Goal: Task Accomplishment & Management: Use online tool/utility

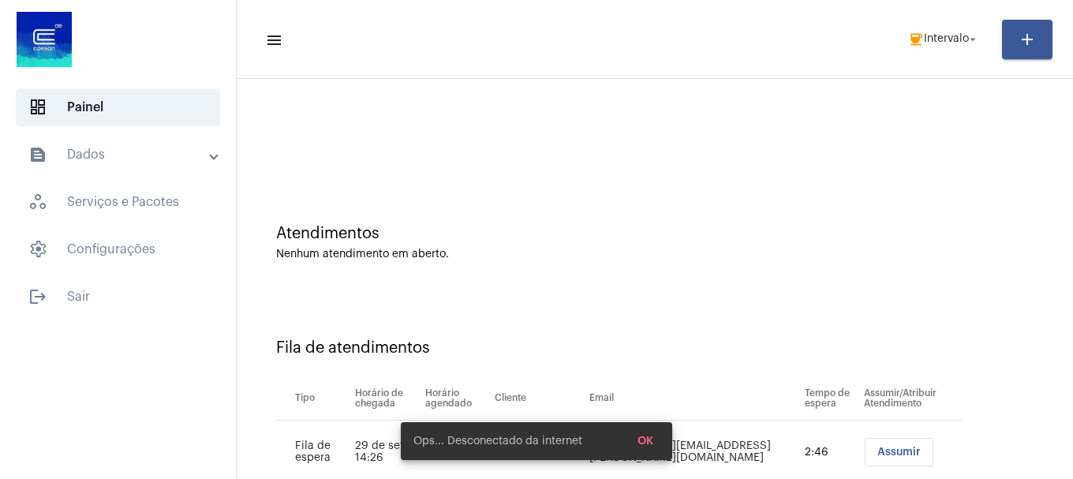
scroll to position [48, 0]
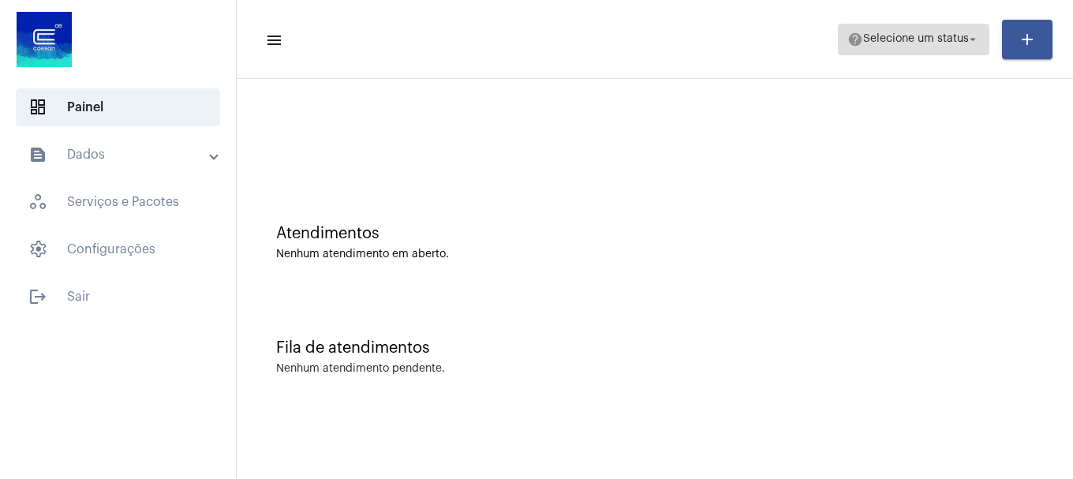
click at [908, 41] on span "Selecione um status" at bounding box center [916, 39] width 106 height 11
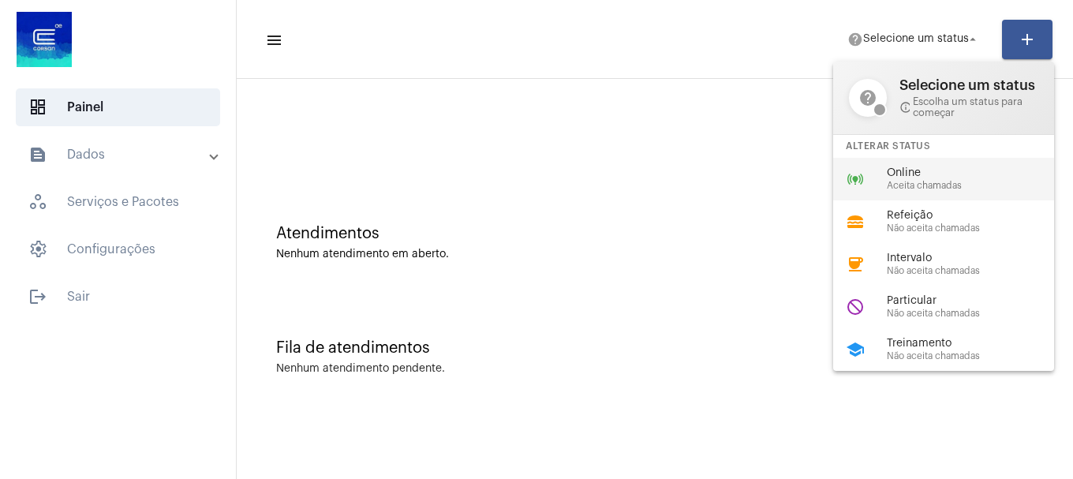
click at [917, 192] on div "online_prediction Online Aceita chamadas" at bounding box center [956, 179] width 246 height 43
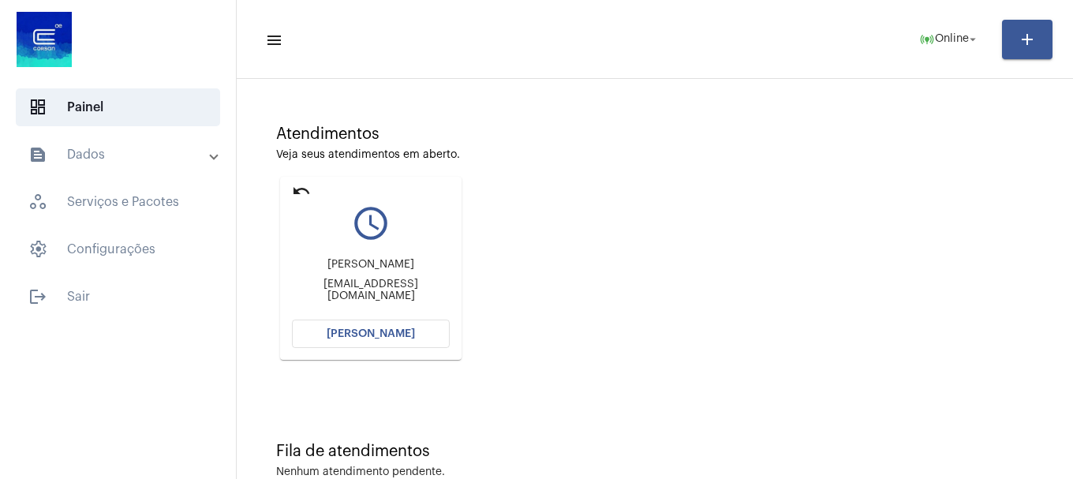
scroll to position [138, 0]
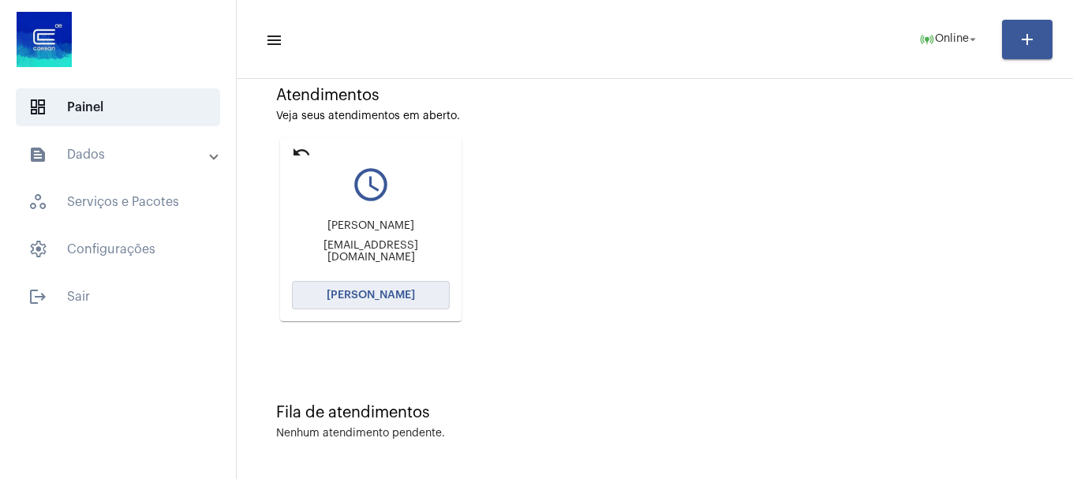
click at [417, 301] on button "[PERSON_NAME]" at bounding box center [371, 295] width 158 height 28
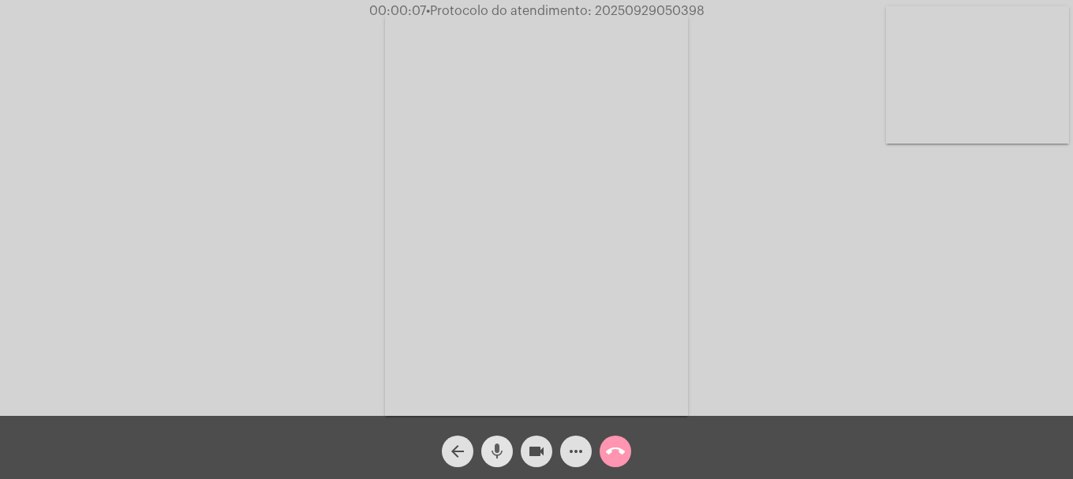
click at [503, 457] on mat-icon "mic" at bounding box center [497, 451] width 19 height 19
click at [491, 457] on mat-icon "mic_off" at bounding box center [497, 451] width 19 height 19
click at [976, 146] on div "Acessando Câmera e Microfone..." at bounding box center [537, 212] width 1070 height 416
click at [958, 71] on video at bounding box center [977, 74] width 183 height 137
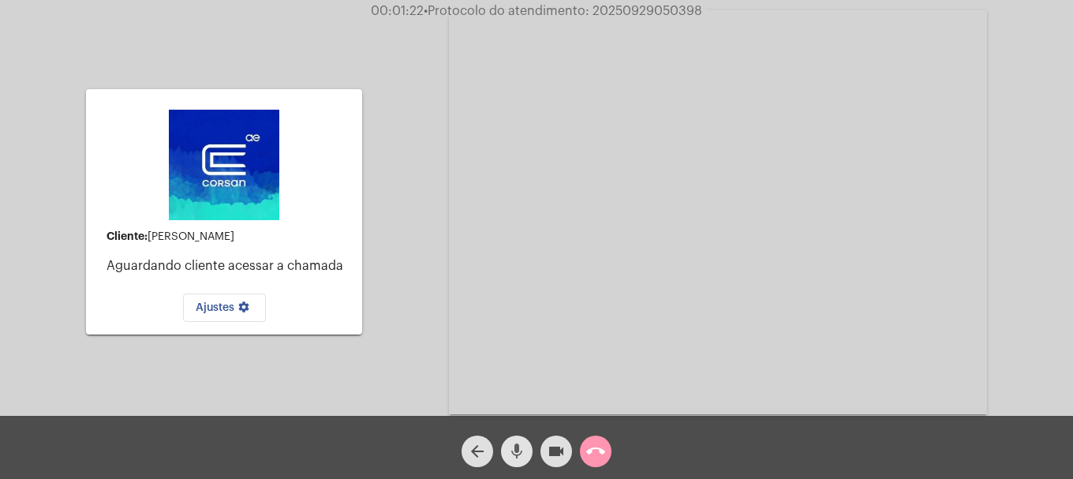
click at [518, 453] on mat-icon "mic" at bounding box center [516, 451] width 19 height 19
click at [551, 448] on mat-icon "videocam" at bounding box center [556, 451] width 19 height 19
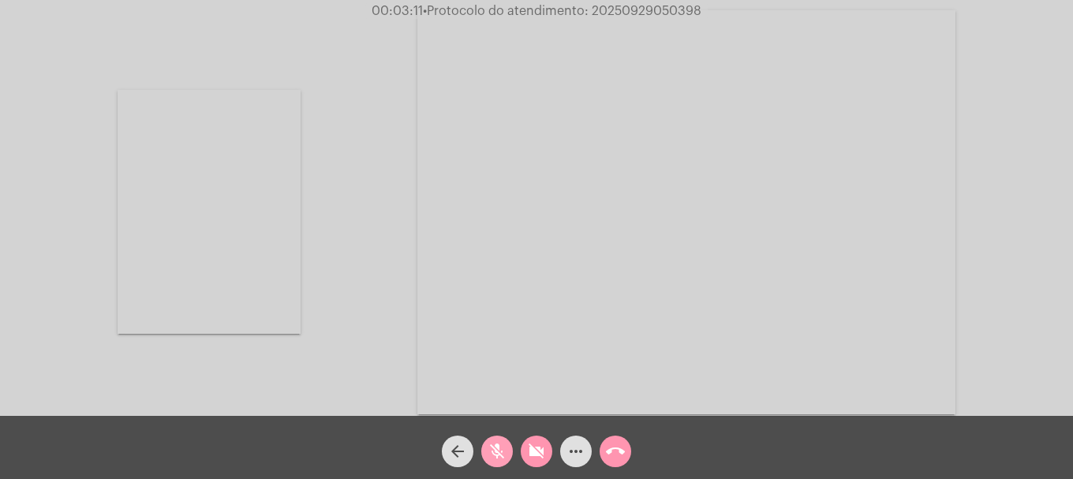
drag, startPoint x: 502, startPoint y: 455, endPoint x: 521, endPoint y: 457, distance: 19.0
click at [505, 455] on mat-icon "mic_off" at bounding box center [497, 451] width 19 height 19
click at [521, 458] on div "videocam_off" at bounding box center [536, 447] width 39 height 39
click at [506, 455] on mat-icon "mic" at bounding box center [497, 451] width 19 height 19
click at [536, 453] on mat-icon "videocam" at bounding box center [536, 451] width 19 height 19
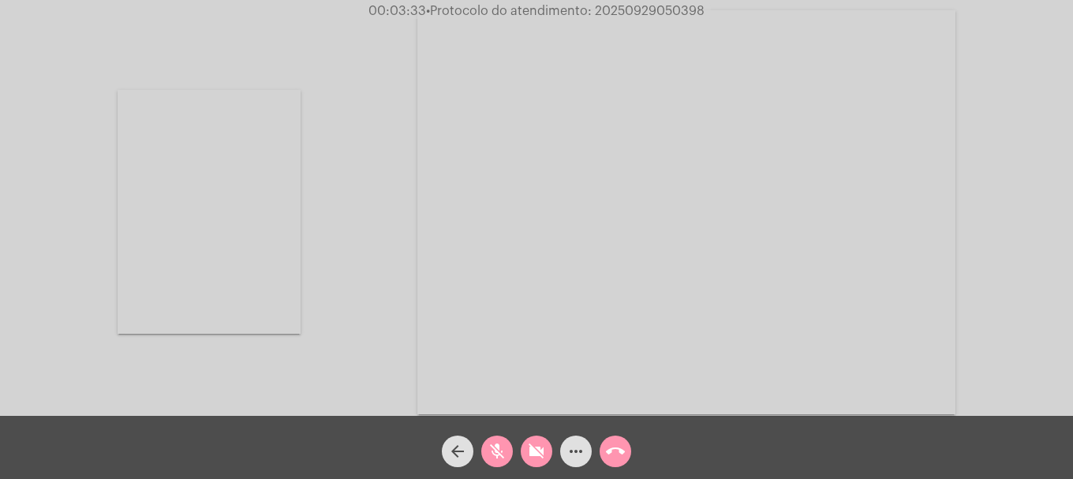
click at [534, 454] on mat-icon "videocam_off" at bounding box center [536, 451] width 19 height 19
click at [491, 454] on mat-icon "mic_off" at bounding box center [497, 451] width 19 height 19
click at [496, 455] on mat-icon "mic" at bounding box center [497, 451] width 19 height 19
click at [525, 453] on button "videocam" at bounding box center [537, 451] width 32 height 32
click at [525, 453] on button "videocam_off" at bounding box center [537, 451] width 32 height 32
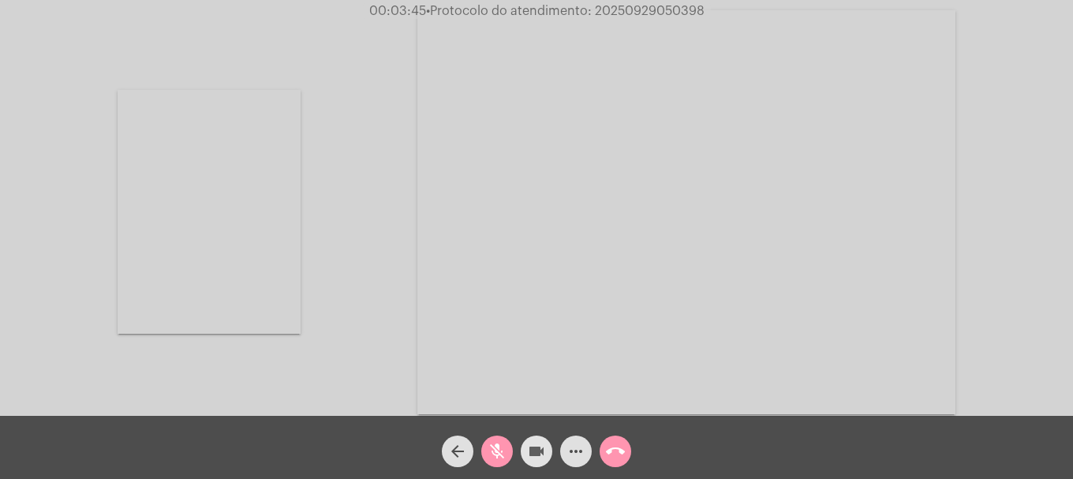
click at [535, 439] on span "videocam" at bounding box center [536, 451] width 19 height 32
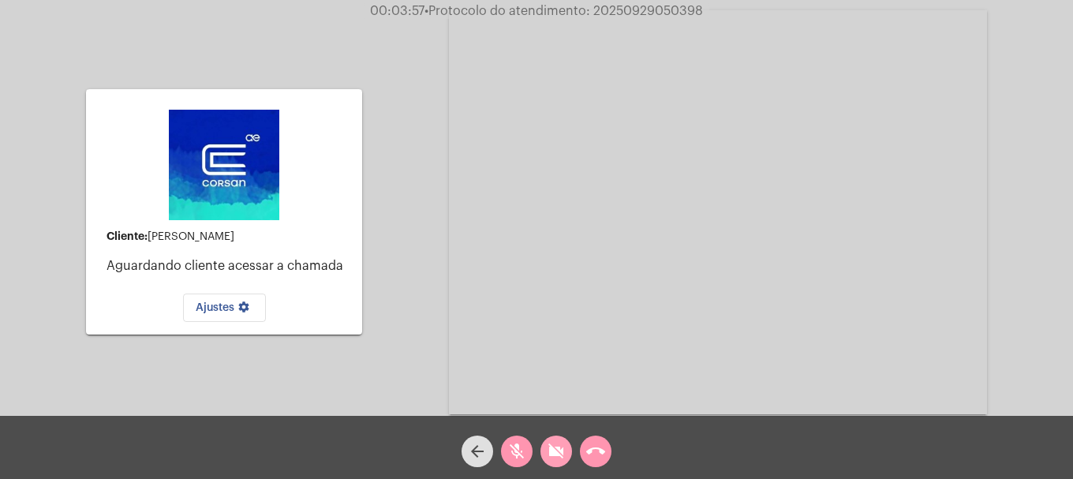
click at [551, 458] on mat-icon "videocam_off" at bounding box center [556, 451] width 19 height 19
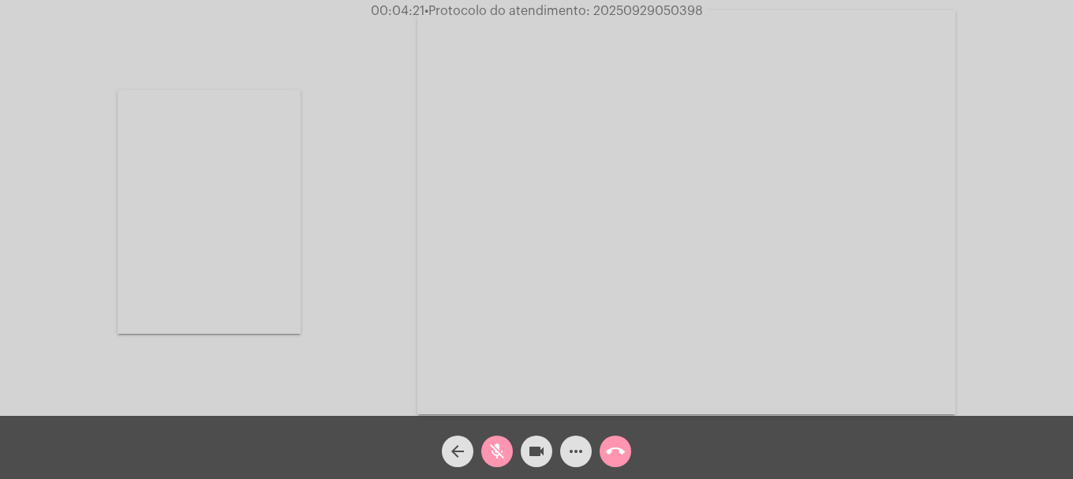
click at [510, 450] on button "mic_off" at bounding box center [497, 451] width 32 height 32
click at [569, 452] on mat-icon "more_horiz" at bounding box center [575, 451] width 19 height 19
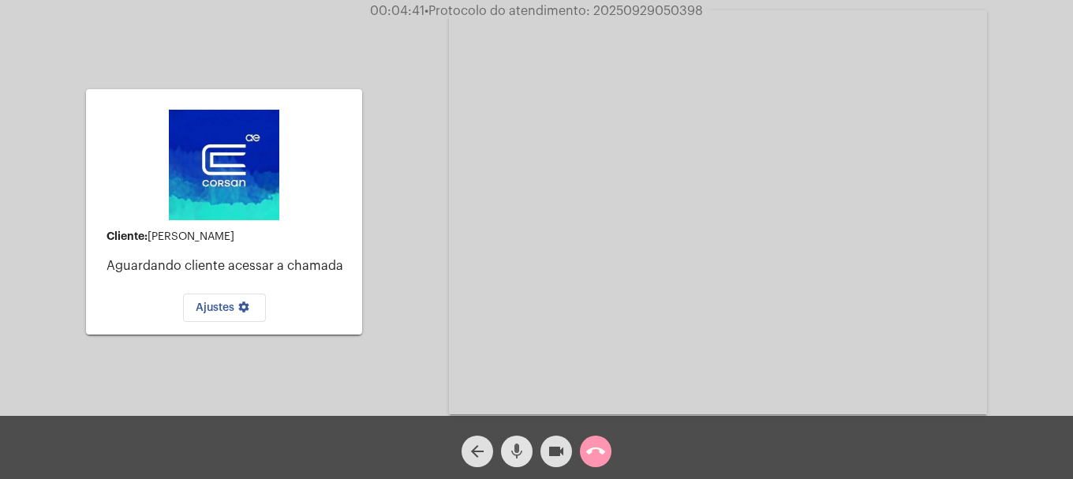
click at [524, 448] on mat-icon "mic" at bounding box center [516, 451] width 19 height 19
click at [555, 452] on mat-icon "videocam" at bounding box center [556, 451] width 19 height 19
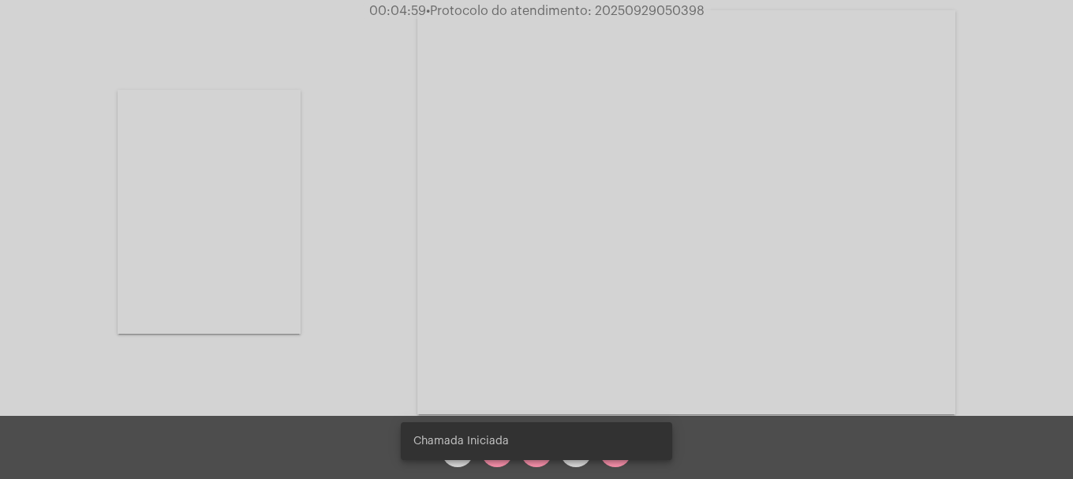
click at [541, 456] on snack-bar-container "Chamada Iniciada" at bounding box center [536, 441] width 271 height 38
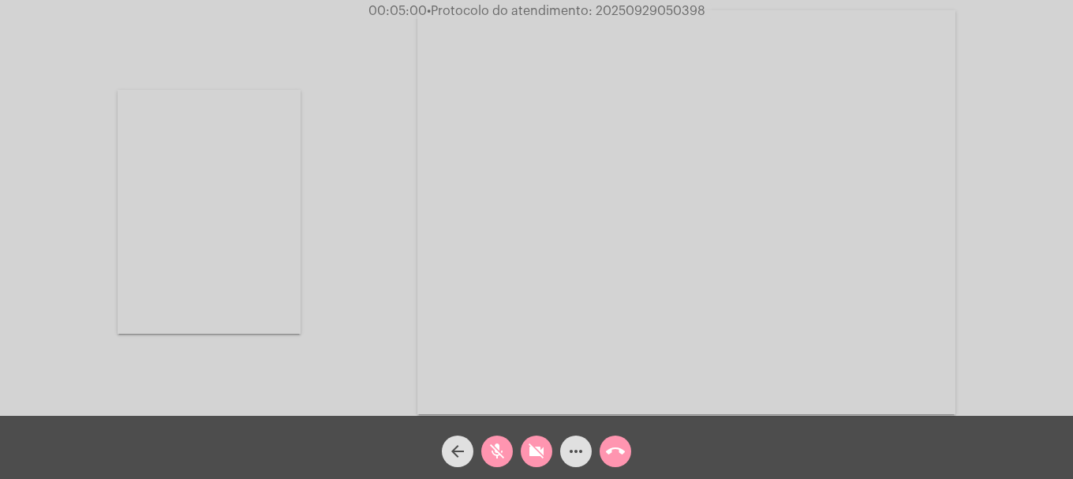
click at [537, 465] on span "videocam_off" at bounding box center [536, 451] width 19 height 32
click at [504, 457] on mat-icon "mic_off" at bounding box center [497, 451] width 19 height 19
click at [354, 307] on div "Acessando Câmera e Microfone..." at bounding box center [537, 210] width 1070 height 416
click at [498, 458] on mat-icon "mic" at bounding box center [497, 451] width 19 height 19
click at [539, 458] on mat-icon "videocam" at bounding box center [536, 451] width 19 height 19
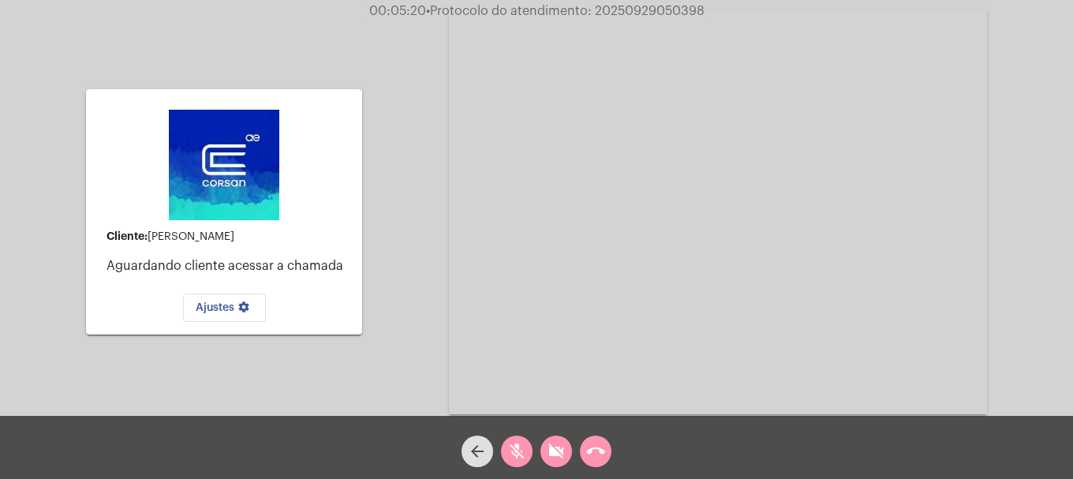
click at [546, 445] on button "videocam_off" at bounding box center [556, 451] width 32 height 32
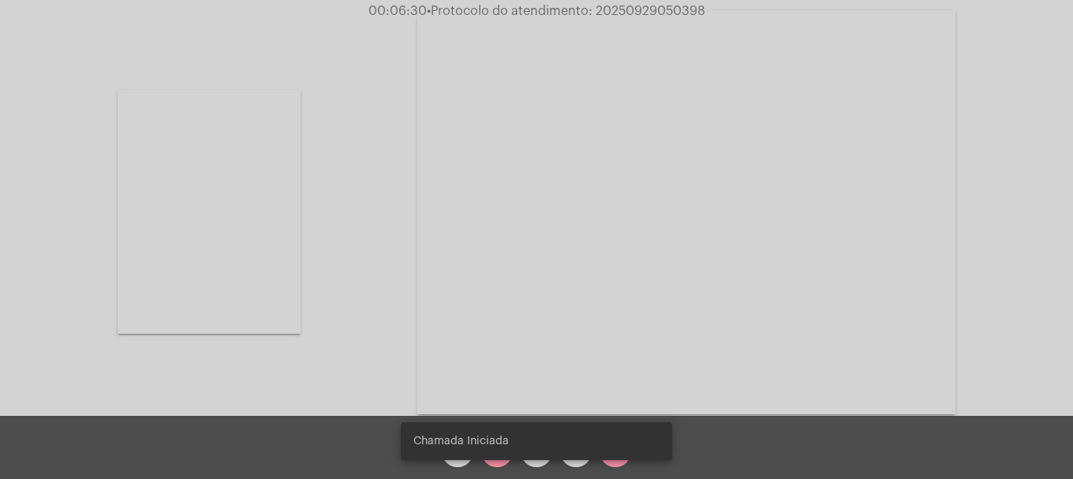
click at [488, 454] on snack-bar-container "Chamada Iniciada" at bounding box center [536, 441] width 271 height 38
click at [489, 461] on div "Chamada Iniciada" at bounding box center [536, 441] width 309 height 76
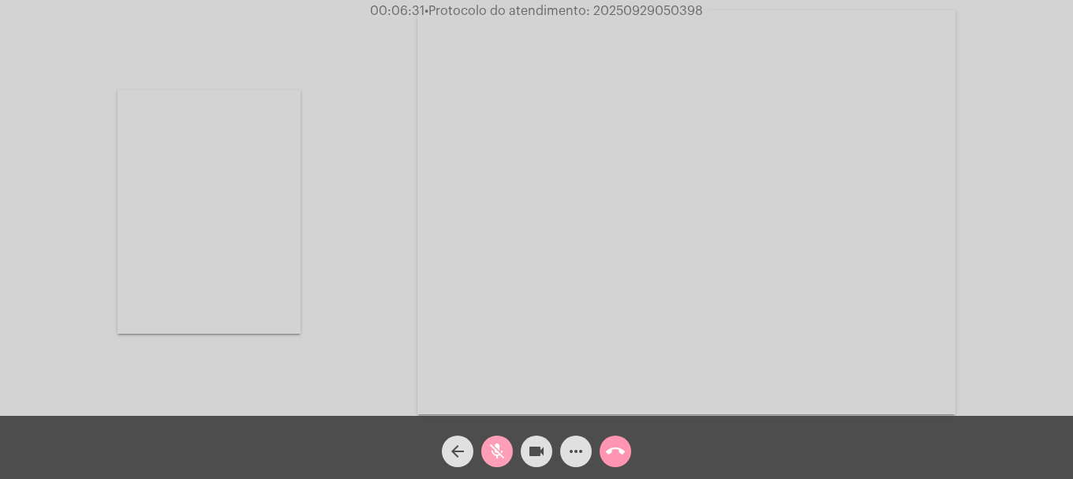
click at [492, 461] on mat-icon "mic_off" at bounding box center [497, 451] width 19 height 19
click at [154, 220] on video at bounding box center [209, 212] width 183 height 244
click at [488, 457] on mat-icon "mic" at bounding box center [497, 451] width 19 height 19
click at [222, 248] on div "Acessando Câmera e Microfone..." at bounding box center [537, 212] width 1070 height 416
click at [828, 285] on div "Acessando Câmera e Microfone..." at bounding box center [537, 212] width 1070 height 416
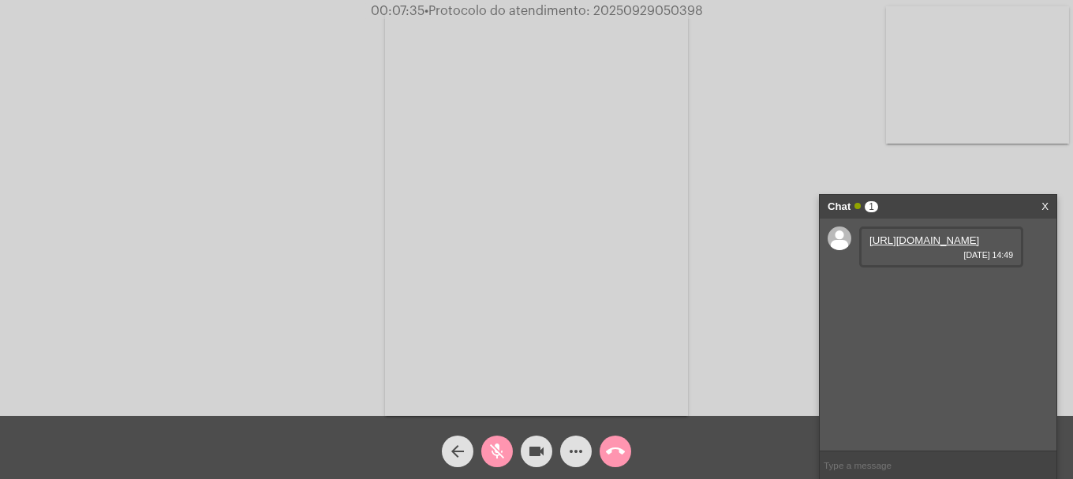
drag, startPoint x: 506, startPoint y: 457, endPoint x: 619, endPoint y: 409, distance: 122.7
click at [505, 457] on mat-icon "mic_off" at bounding box center [497, 451] width 19 height 19
click at [931, 232] on div "[URL][DOMAIN_NAME] [DATE] 14:49" at bounding box center [941, 246] width 164 height 41
click at [926, 241] on link "[URL][DOMAIN_NAME]" at bounding box center [924, 240] width 110 height 12
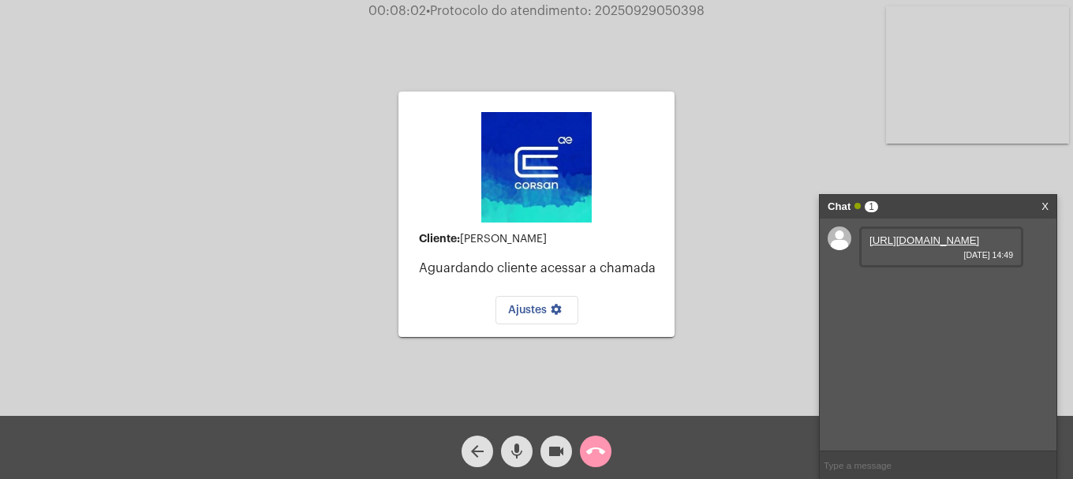
click at [512, 443] on mat-icon "mic" at bounding box center [516, 451] width 19 height 19
click at [541, 455] on button "videocam" at bounding box center [556, 451] width 32 height 32
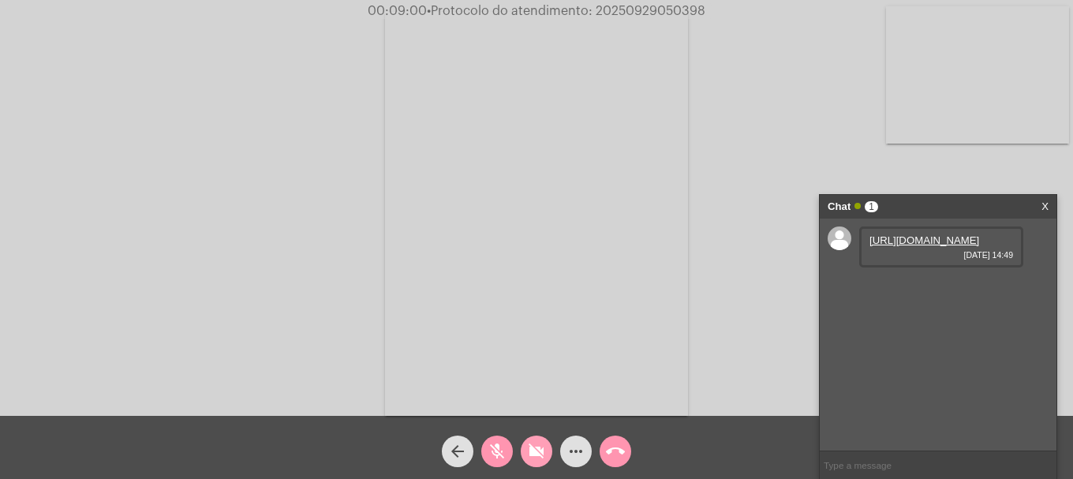
click at [526, 443] on button "videocam_off" at bounding box center [537, 451] width 32 height 32
click at [511, 450] on button "mic_off" at bounding box center [497, 451] width 32 height 32
click at [495, 454] on mat-icon "mic" at bounding box center [497, 451] width 19 height 19
click at [1026, 111] on video at bounding box center [977, 74] width 183 height 137
click at [244, 252] on video at bounding box center [209, 212] width 183 height 244
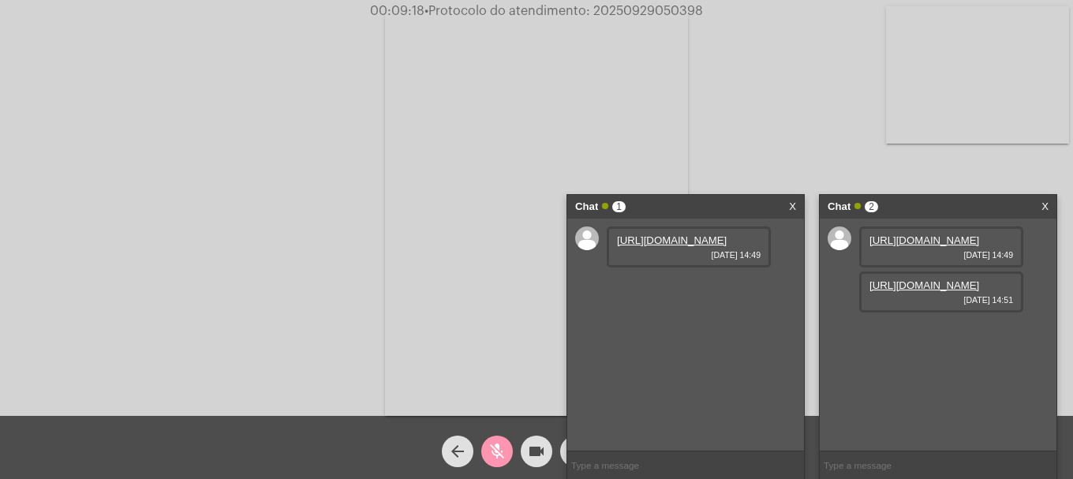
click at [954, 291] on link "[URL][DOMAIN_NAME]" at bounding box center [924, 285] width 110 height 12
click at [502, 442] on mat-icon "mic_off" at bounding box center [497, 451] width 19 height 19
click at [795, 197] on link "X" at bounding box center [792, 207] width 7 height 24
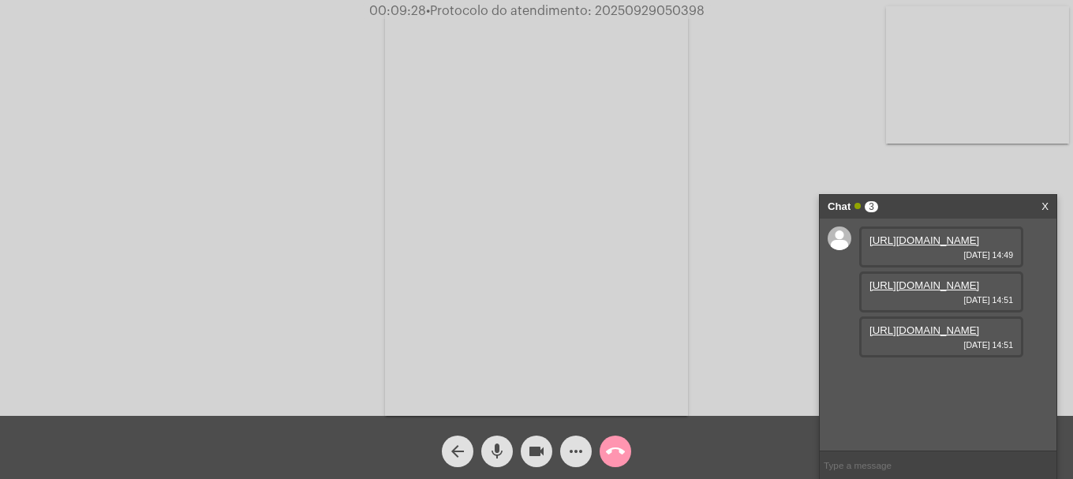
scroll to position [13, 0]
click at [928, 336] on link "[URL][DOMAIN_NAME]" at bounding box center [924, 330] width 110 height 12
click at [980, 148] on div "Acessando Câmera e Microfone..." at bounding box center [537, 212] width 1070 height 416
click at [979, 133] on video at bounding box center [977, 74] width 183 height 137
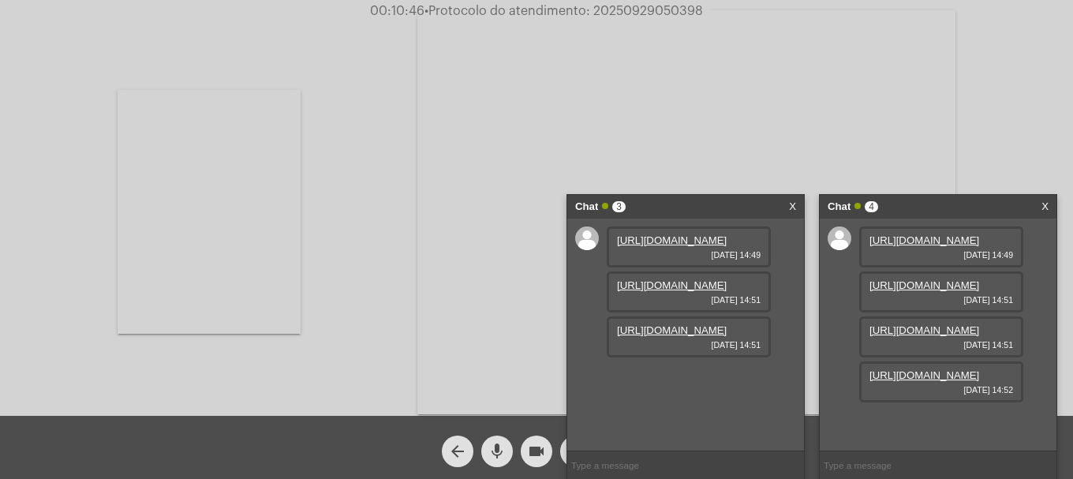
scroll to position [94, 0]
click at [944, 381] on link "[URL][DOMAIN_NAME]" at bounding box center [924, 375] width 110 height 12
click at [785, 202] on div "Chat 3 X" at bounding box center [685, 207] width 237 height 24
click at [791, 200] on link "X" at bounding box center [792, 207] width 7 height 24
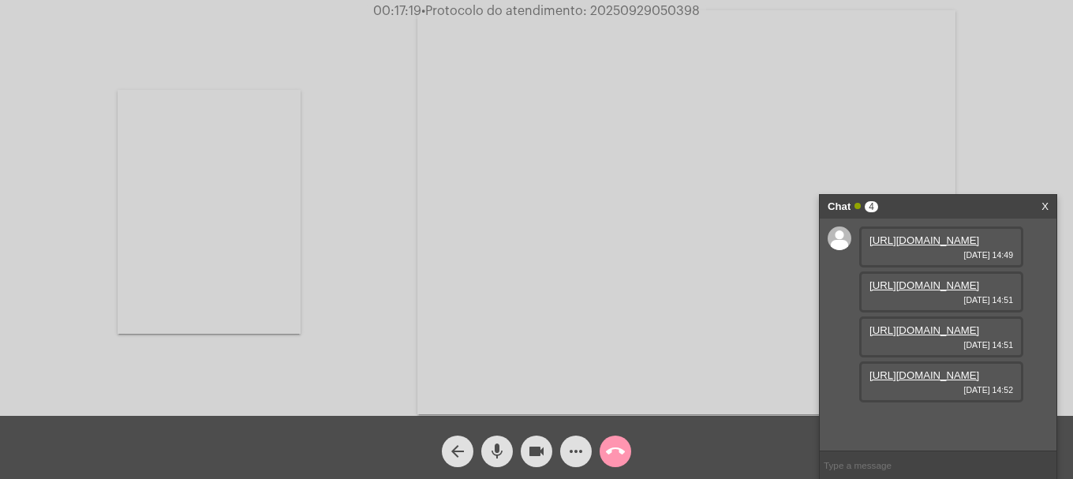
click at [570, 459] on mat-icon "more_horiz" at bounding box center [575, 451] width 19 height 19
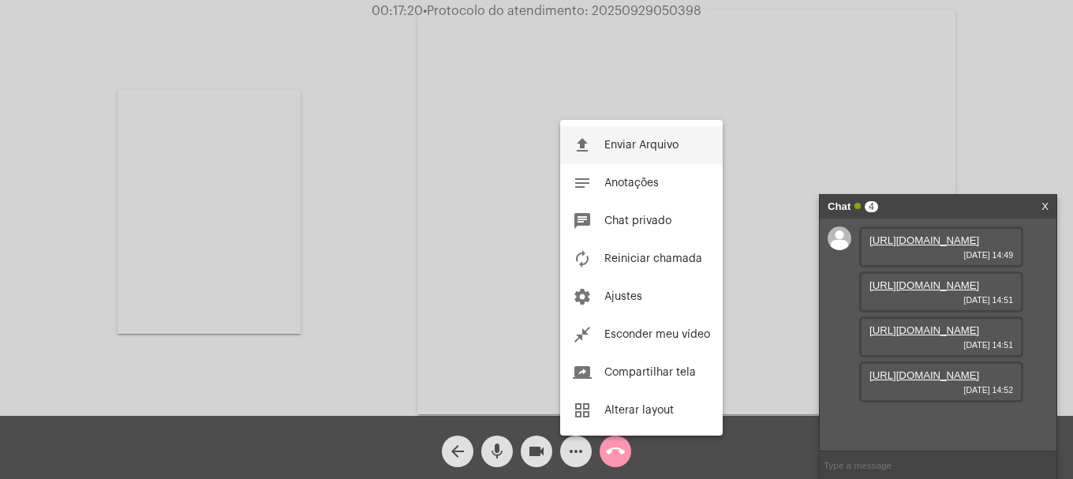
click at [582, 137] on mat-icon "file_upload" at bounding box center [582, 145] width 19 height 19
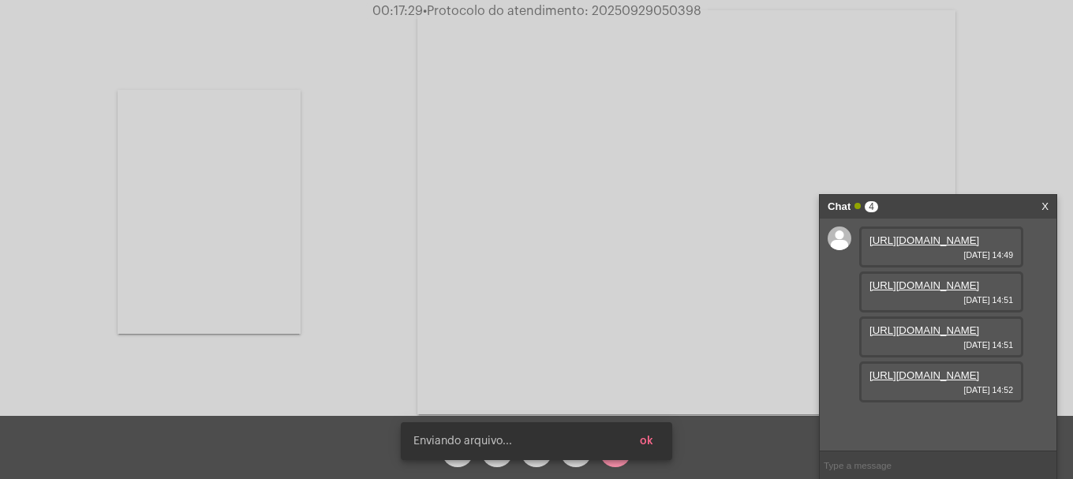
scroll to position [174, 0]
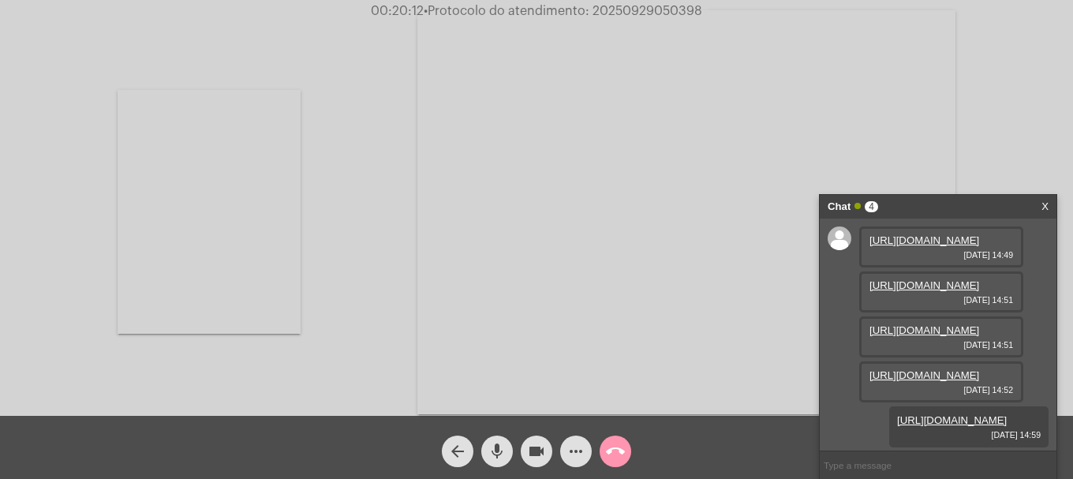
click at [632, 10] on span "• Protocolo do atendimento: 20250929050398" at bounding box center [563, 11] width 278 height 13
copy span "20250929050398"
click at [893, 457] on input "text" at bounding box center [938, 465] width 237 height 28
paste input "20250929050398"
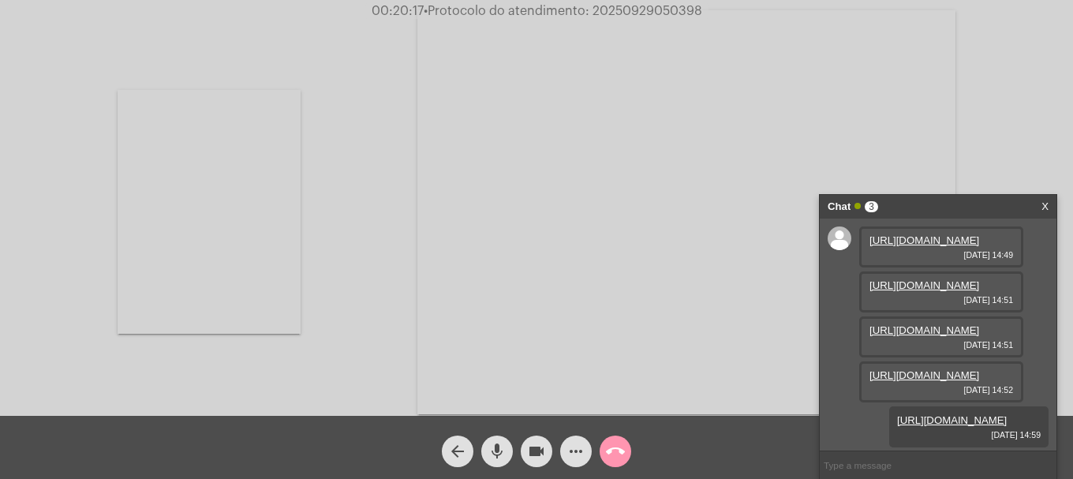
type input "20250929050398"
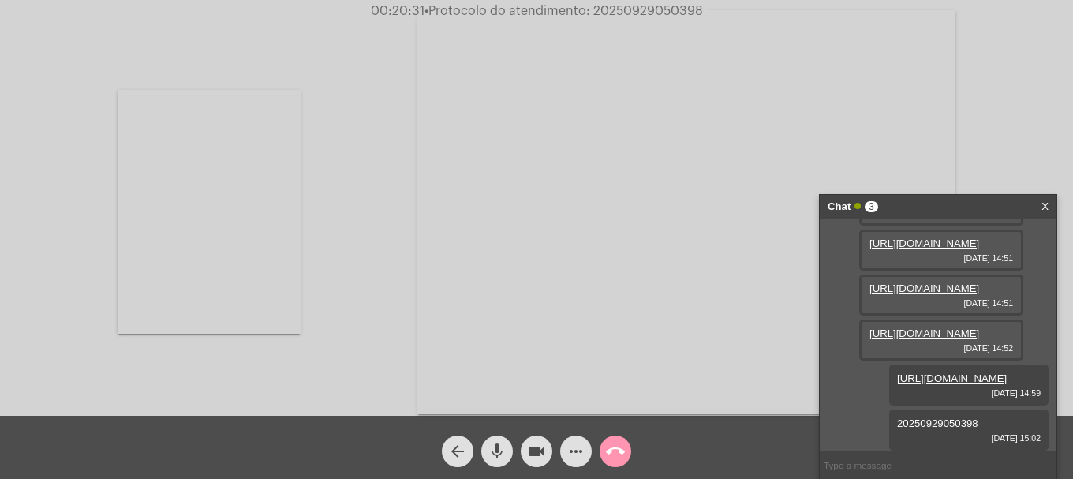
click at [619, 454] on mat-icon "call_end" at bounding box center [615, 451] width 19 height 19
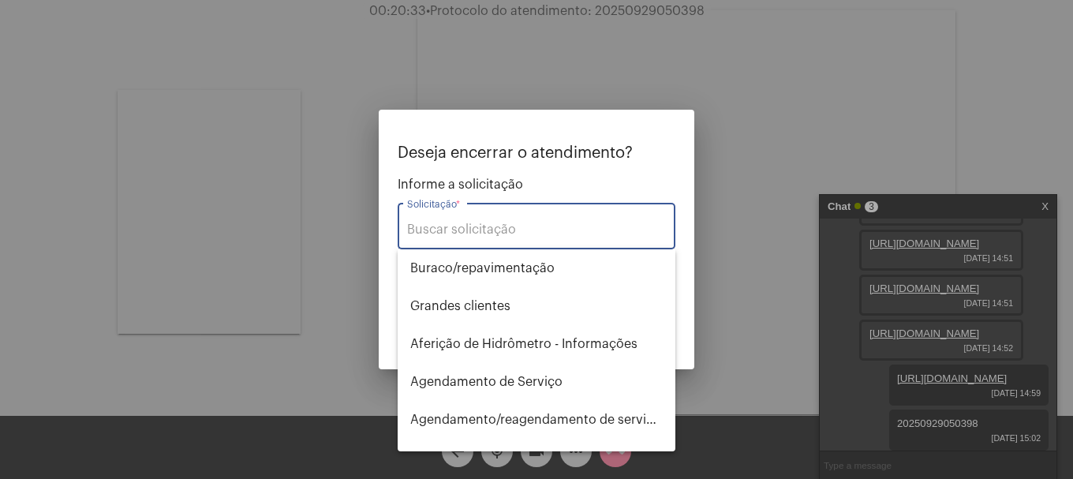
click at [492, 232] on input "Solicitação *" at bounding box center [536, 229] width 259 height 14
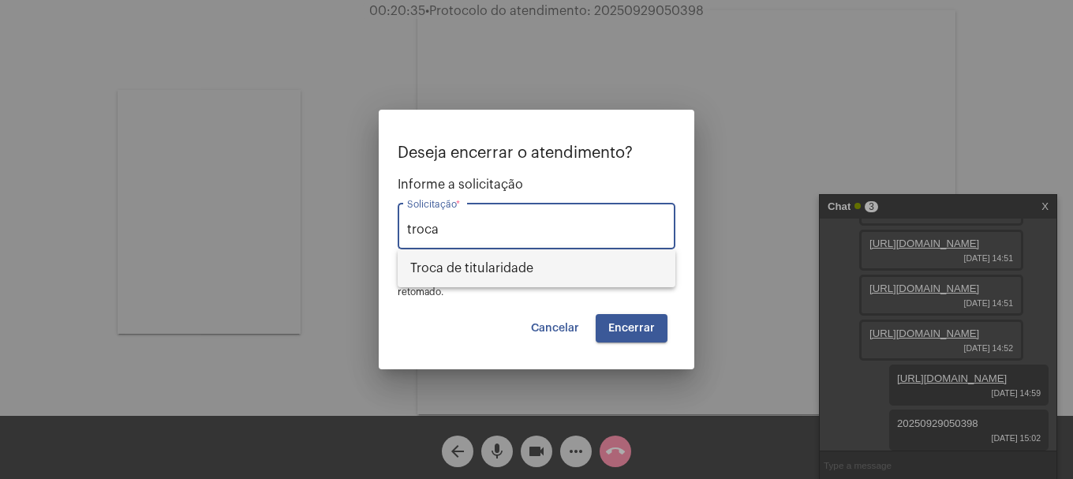
click at [497, 275] on span "Troca de titularidade" at bounding box center [536, 268] width 252 height 38
type input "Troca de titularidade"
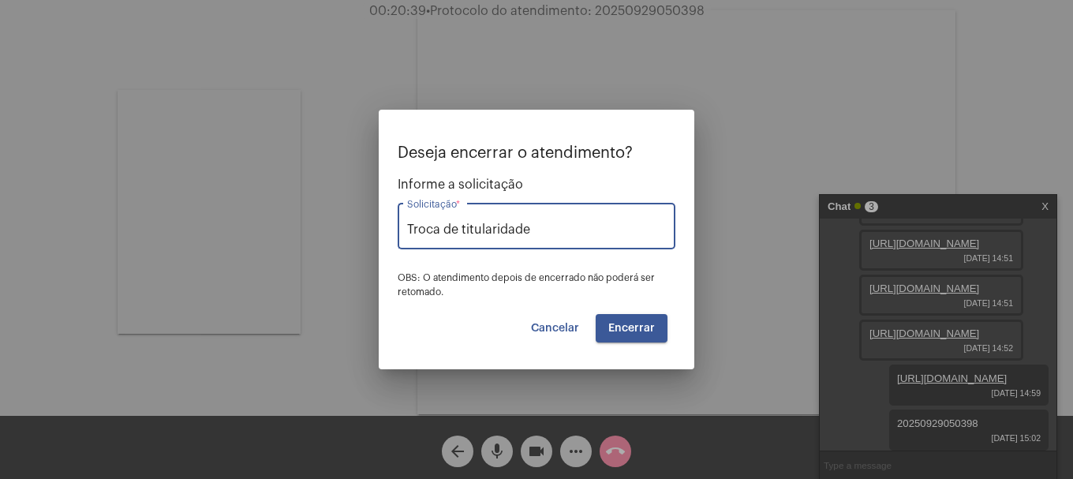
click at [640, 326] on span "Encerrar" at bounding box center [631, 328] width 47 height 11
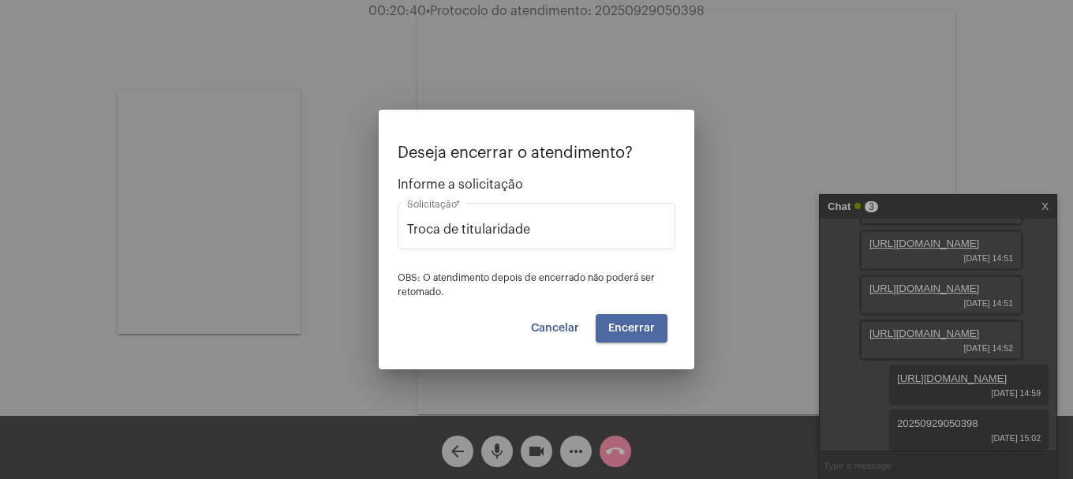
click at [640, 326] on span "Encerrar" at bounding box center [631, 328] width 47 height 11
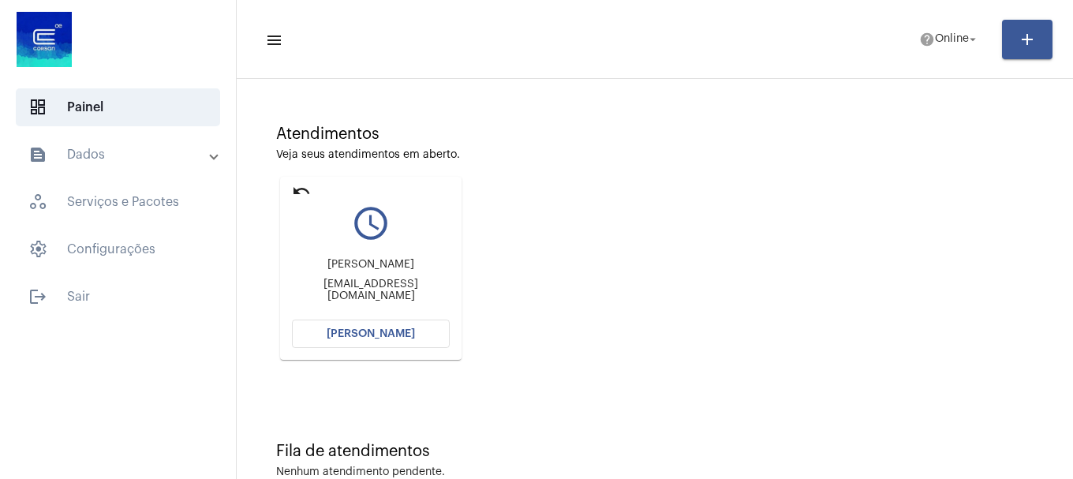
scroll to position [138, 0]
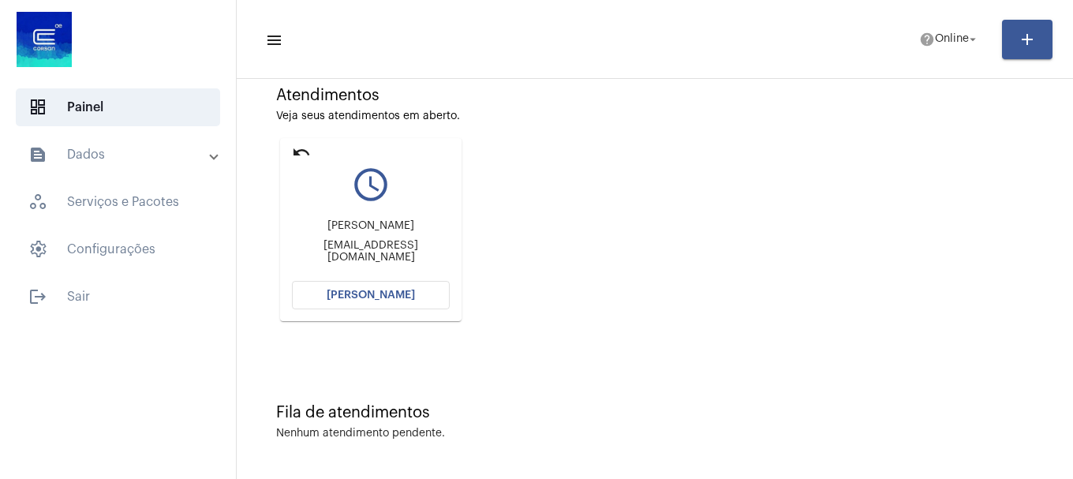
click at [361, 293] on span "[PERSON_NAME]" at bounding box center [371, 295] width 88 height 11
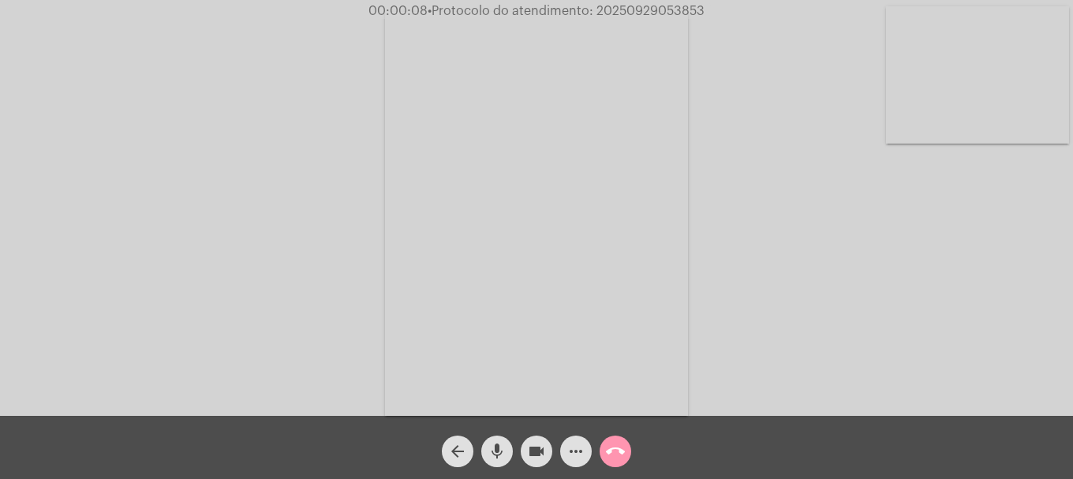
click at [499, 439] on span "mic" at bounding box center [497, 451] width 19 height 32
click at [499, 439] on span "mic_off" at bounding box center [497, 451] width 19 height 32
click at [499, 439] on span "mic" at bounding box center [497, 451] width 19 height 32
click at [499, 439] on span "mic_off" at bounding box center [497, 451] width 19 height 32
click at [499, 439] on span "mic" at bounding box center [497, 451] width 19 height 32
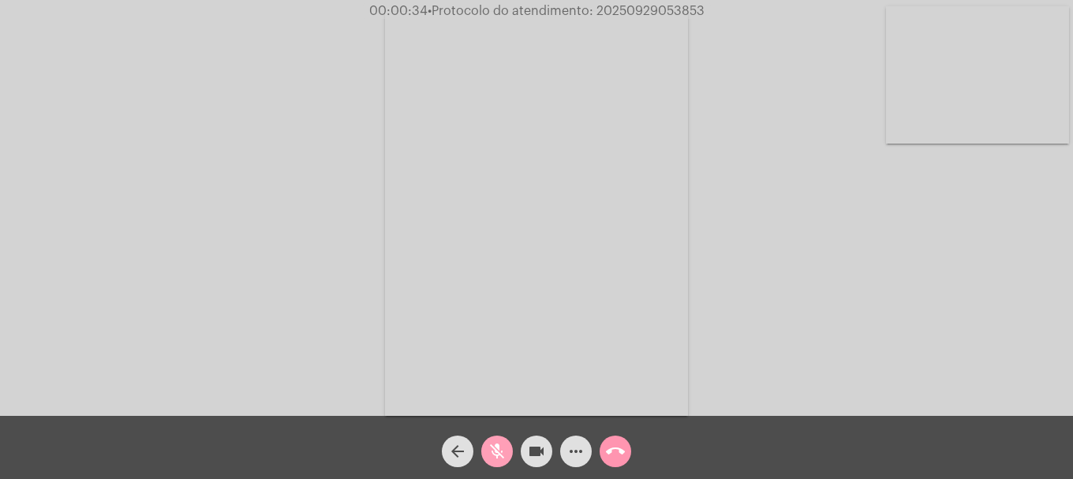
click at [496, 441] on span "mic_off" at bounding box center [497, 451] width 19 height 32
click at [641, 15] on span "• Protocolo do atendimento: 20250929053853" at bounding box center [562, 11] width 277 height 13
click at [571, 454] on mat-icon "more_horiz" at bounding box center [575, 451] width 19 height 19
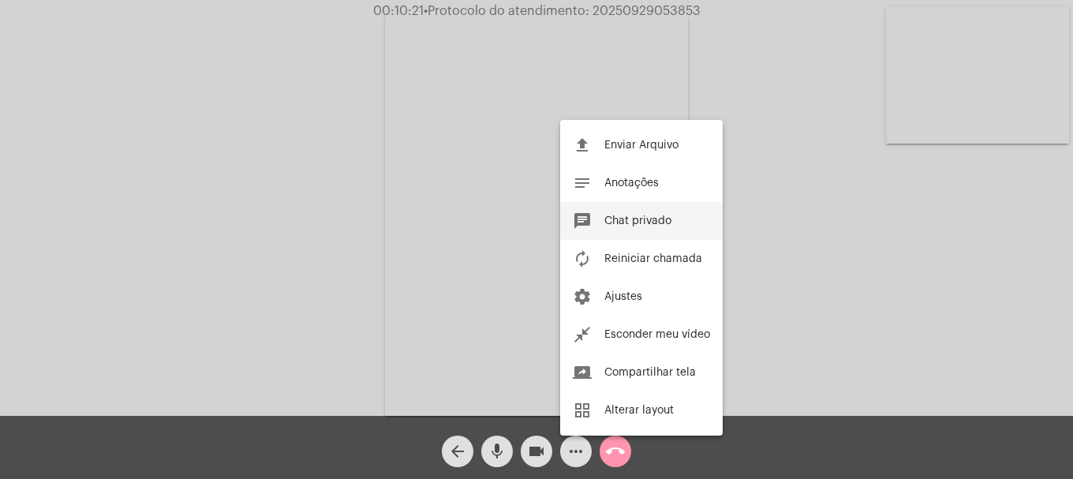
click at [678, 222] on button "chat Chat privado" at bounding box center [641, 221] width 163 height 38
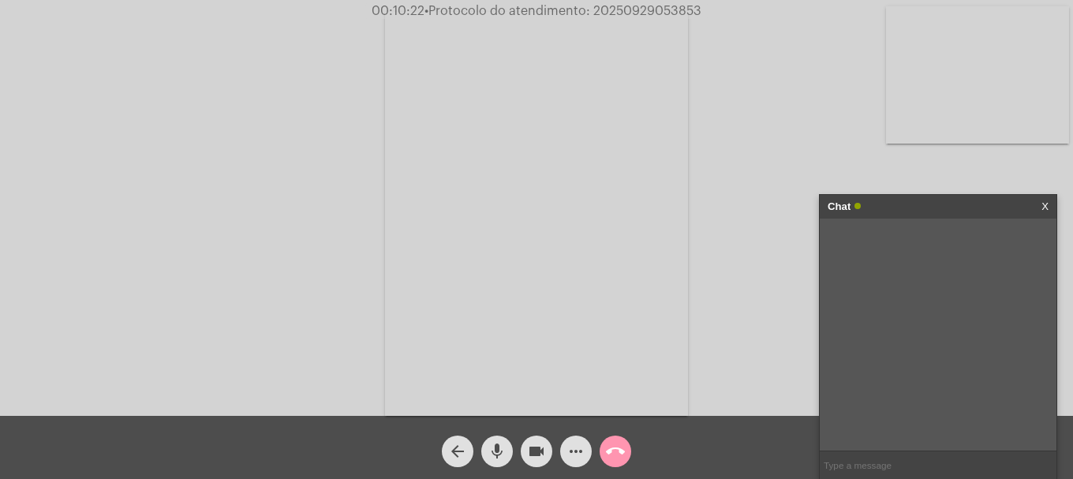
click at [861, 469] on input "text" at bounding box center [938, 465] width 237 height 28
paste input "20250929053853"
type input "20250929053853"
click at [602, 454] on button "call_end" at bounding box center [616, 451] width 32 height 32
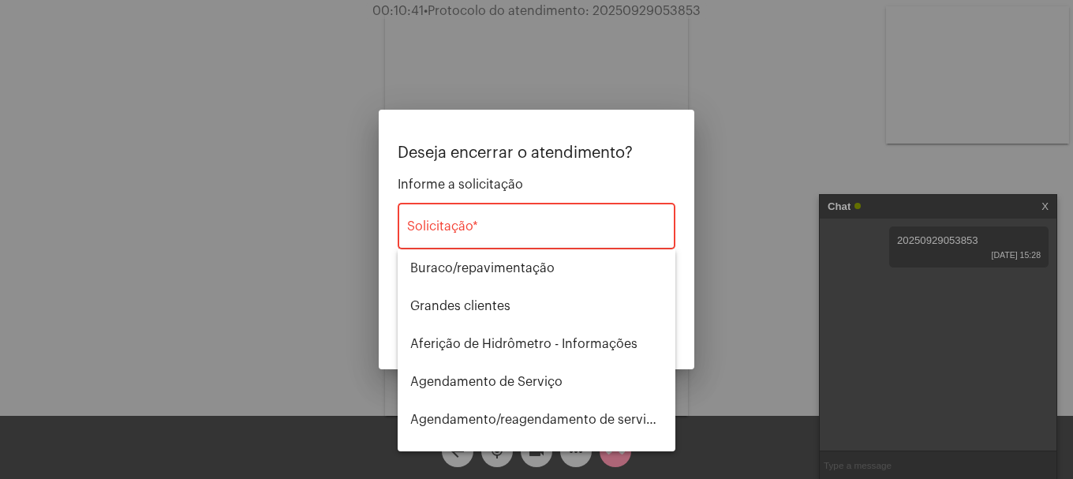
click at [521, 238] on div "Solicitação *" at bounding box center [536, 225] width 259 height 50
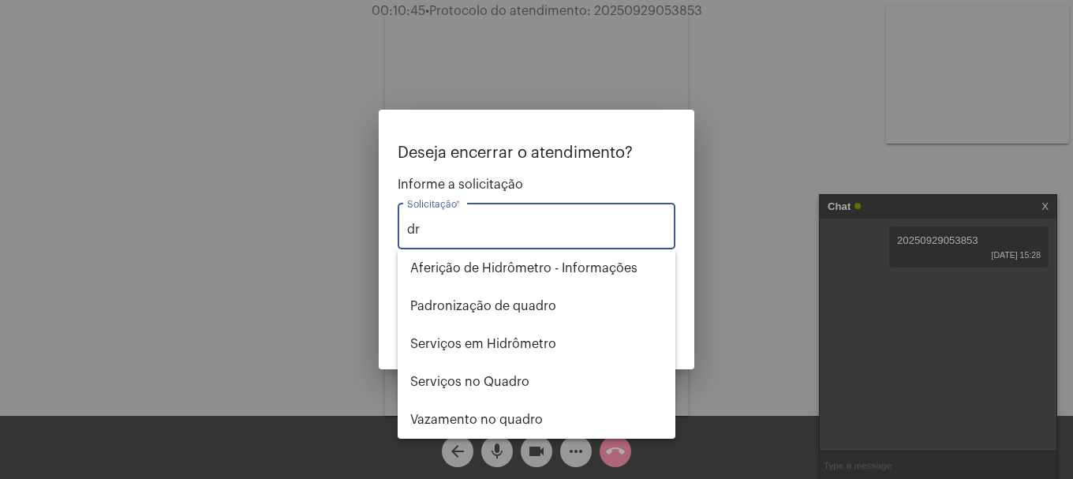
type input "d"
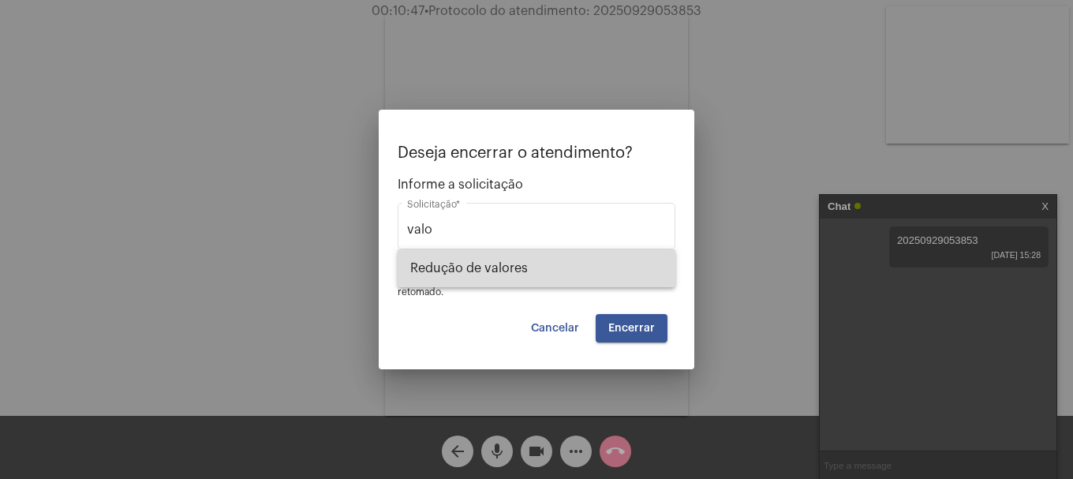
click at [540, 262] on span "Redução de valores" at bounding box center [536, 268] width 252 height 38
type input "Redução de valores"
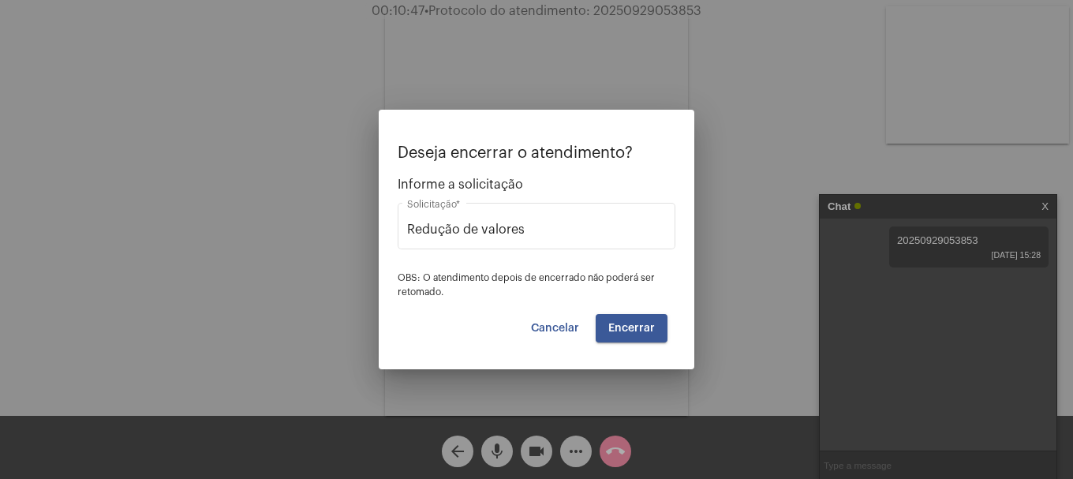
click at [596, 325] on div "Cancelar Encerrar" at bounding box center [537, 328] width 262 height 28
click at [602, 325] on button "Encerrar" at bounding box center [632, 328] width 72 height 28
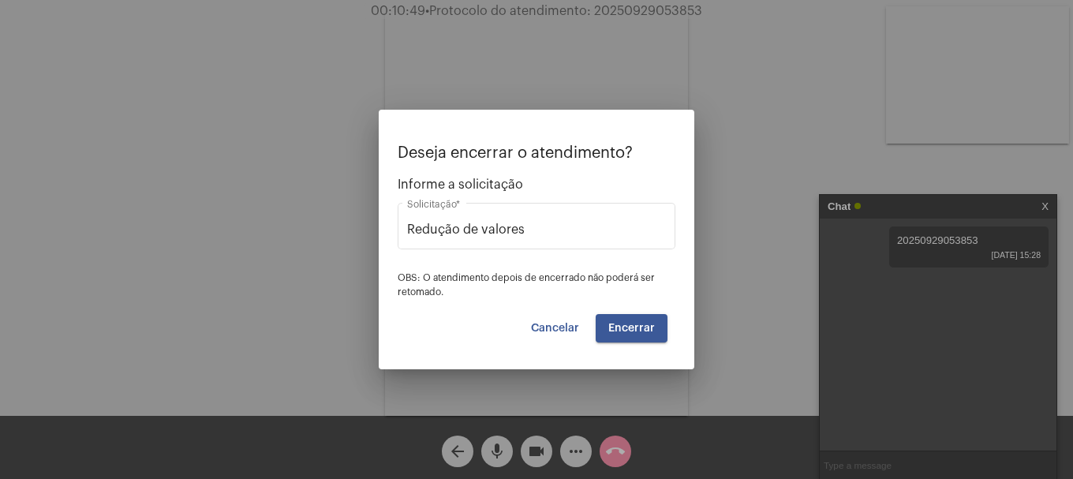
drag, startPoint x: 602, startPoint y: 325, endPoint x: 620, endPoint y: 322, distance: 18.4
click at [605, 323] on button "Encerrar" at bounding box center [632, 328] width 72 height 28
click at [620, 323] on span "Encerrar" at bounding box center [631, 328] width 47 height 11
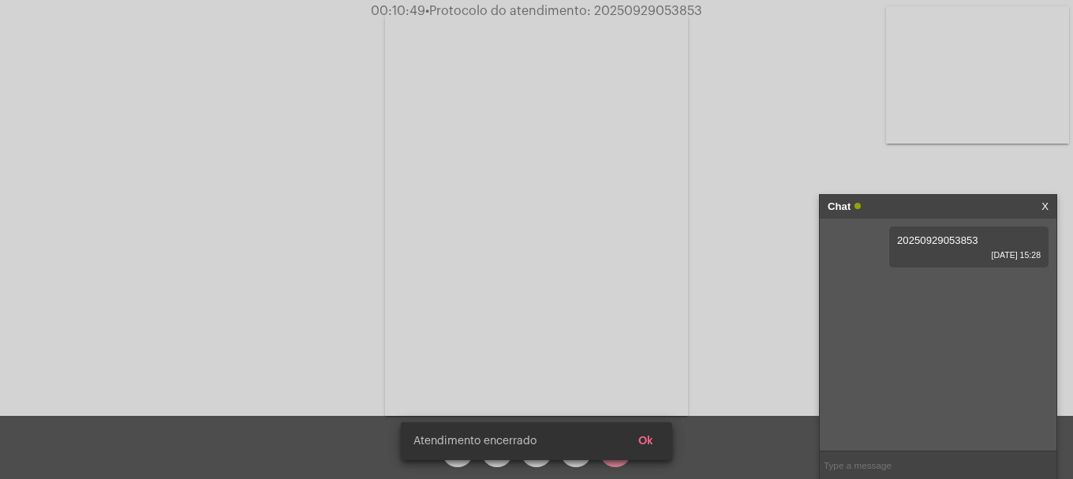
click at [620, 322] on video at bounding box center [536, 214] width 303 height 404
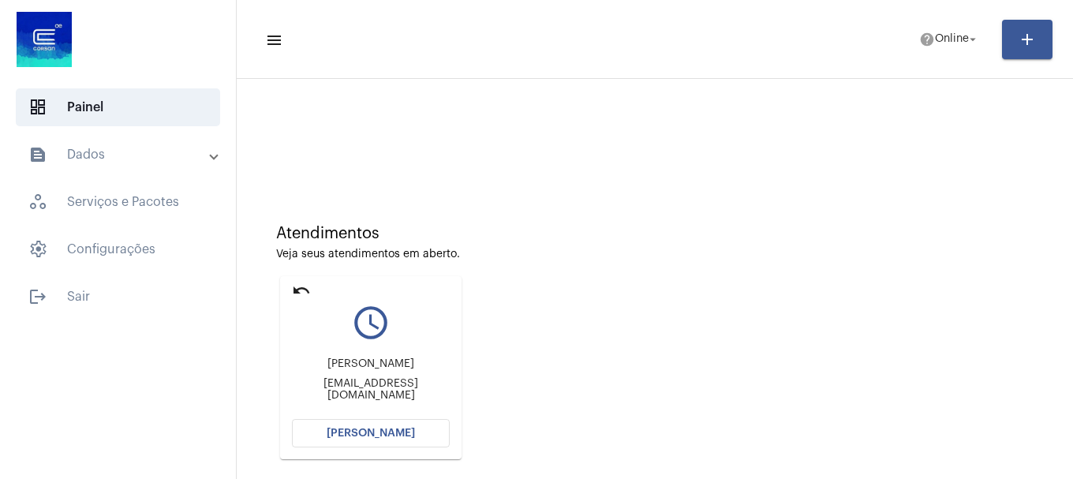
click at [401, 457] on mat-card "undo query_builder [PERSON_NAME] [EMAIL_ADDRESS][DOMAIN_NAME] [PERSON_NAME]" at bounding box center [370, 367] width 181 height 183
click at [406, 439] on button "[PERSON_NAME]" at bounding box center [371, 433] width 158 height 28
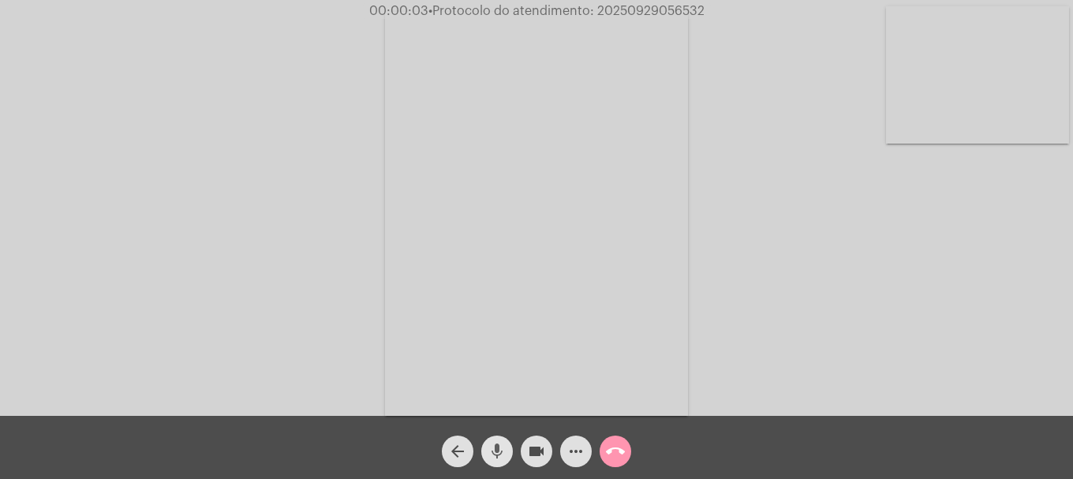
click at [495, 437] on span "mic" at bounding box center [497, 451] width 19 height 32
click at [488, 471] on div "arrow_back mic_off videocam more_horiz call_end" at bounding box center [536, 447] width 1073 height 63
click at [488, 464] on span "mic_off" at bounding box center [497, 451] width 19 height 32
click at [488, 464] on span "mic" at bounding box center [497, 451] width 19 height 32
click at [506, 455] on button "mic_off" at bounding box center [497, 451] width 32 height 32
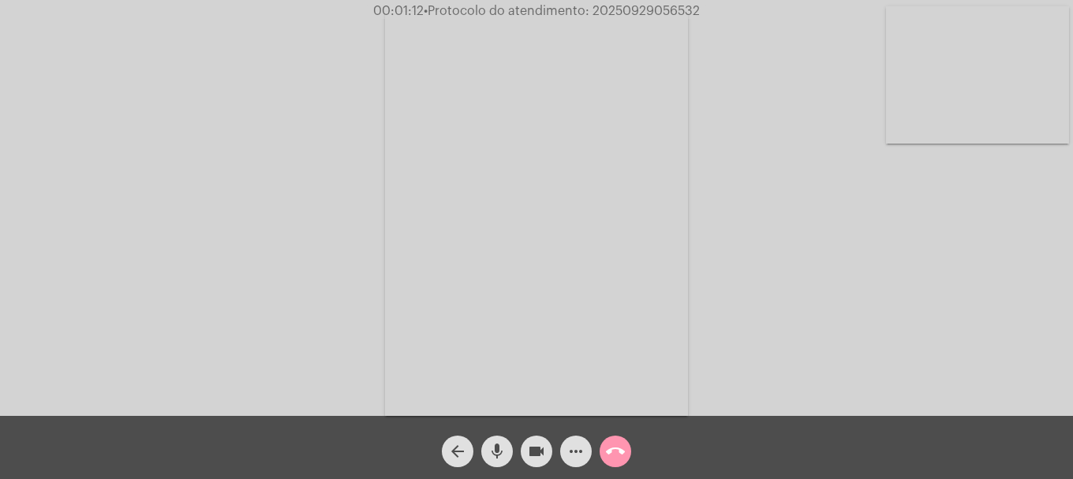
click at [1072, 91] on div "Acessando Câmera e Microfone..." at bounding box center [536, 208] width 1073 height 416
click at [1022, 139] on video at bounding box center [977, 74] width 183 height 137
drag, startPoint x: 536, startPoint y: 464, endPoint x: 532, endPoint y: 473, distance: 10.6
click at [535, 474] on div "arrow_back mic videocam more_horiz call_end" at bounding box center [536, 447] width 1073 height 63
click at [533, 456] on mat-icon "videocam" at bounding box center [536, 451] width 19 height 19
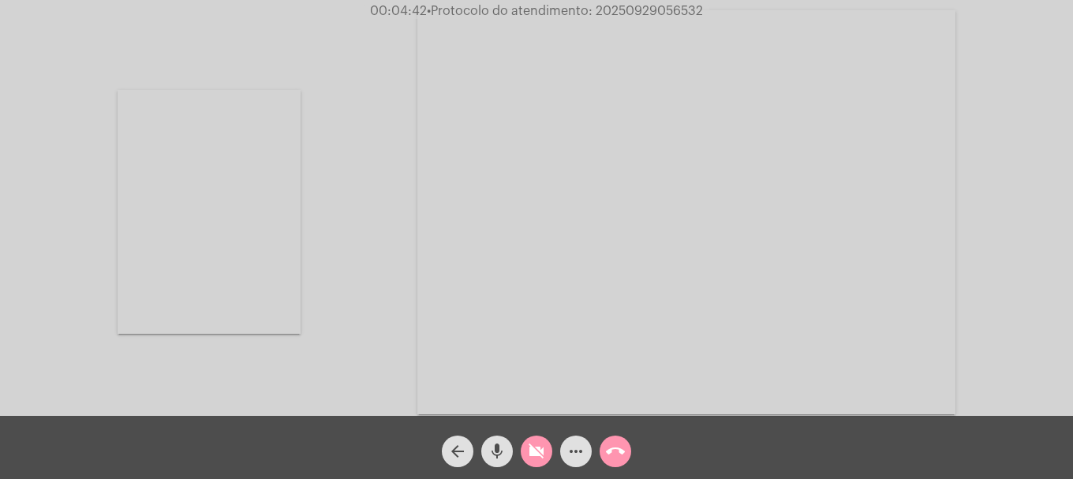
click at [499, 446] on mat-icon "mic" at bounding box center [497, 451] width 19 height 19
click at [531, 460] on mat-icon "videocam_off" at bounding box center [536, 451] width 19 height 19
click at [506, 456] on button "mic_off" at bounding box center [497, 451] width 32 height 32
click at [504, 454] on mat-icon "mic" at bounding box center [497, 451] width 19 height 19
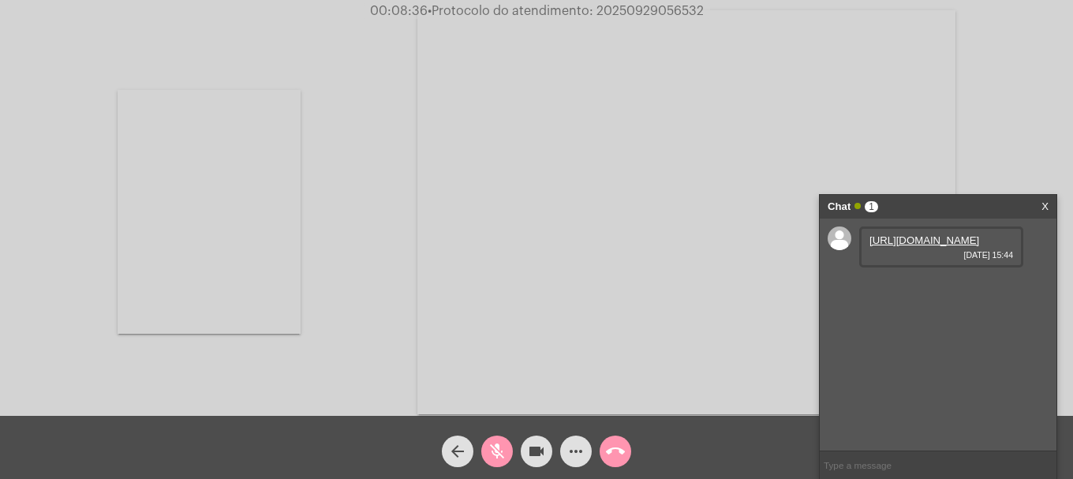
click at [891, 243] on link "[URL][DOMAIN_NAME]" at bounding box center [924, 240] width 110 height 12
click at [495, 454] on mat-icon "mic_off" at bounding box center [497, 451] width 19 height 19
click at [917, 305] on span "[DATE] 15:45" at bounding box center [941, 299] width 144 height 9
click at [918, 291] on link "[URL][DOMAIN_NAME]" at bounding box center [924, 285] width 110 height 12
click at [488, 459] on mat-icon "mic" at bounding box center [497, 451] width 19 height 19
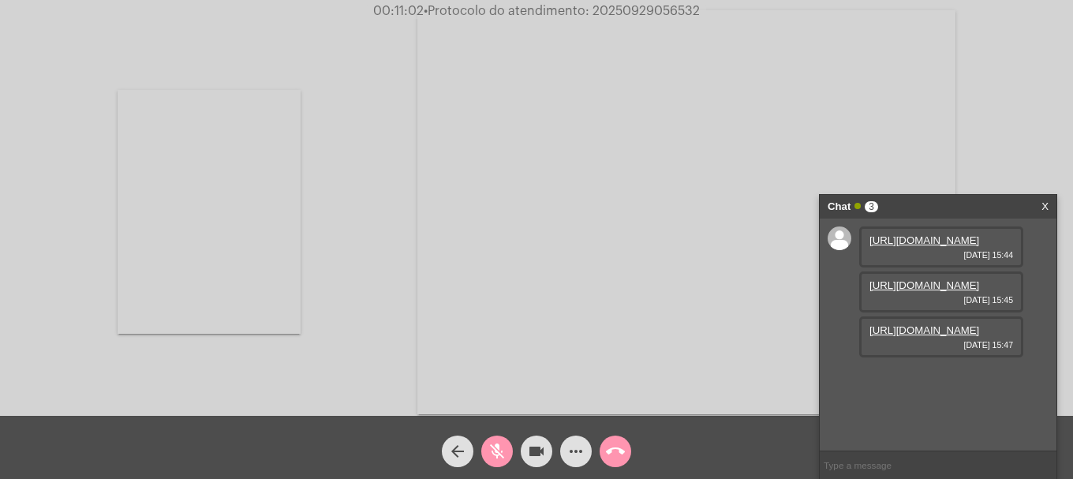
click at [503, 447] on mat-icon "mic_off" at bounding box center [497, 451] width 19 height 19
click at [940, 336] on link "[URL][DOMAIN_NAME]" at bounding box center [924, 330] width 110 height 12
click at [627, 13] on span "• Protocolo do atendimento: 20250929056532" at bounding box center [562, 11] width 276 height 13
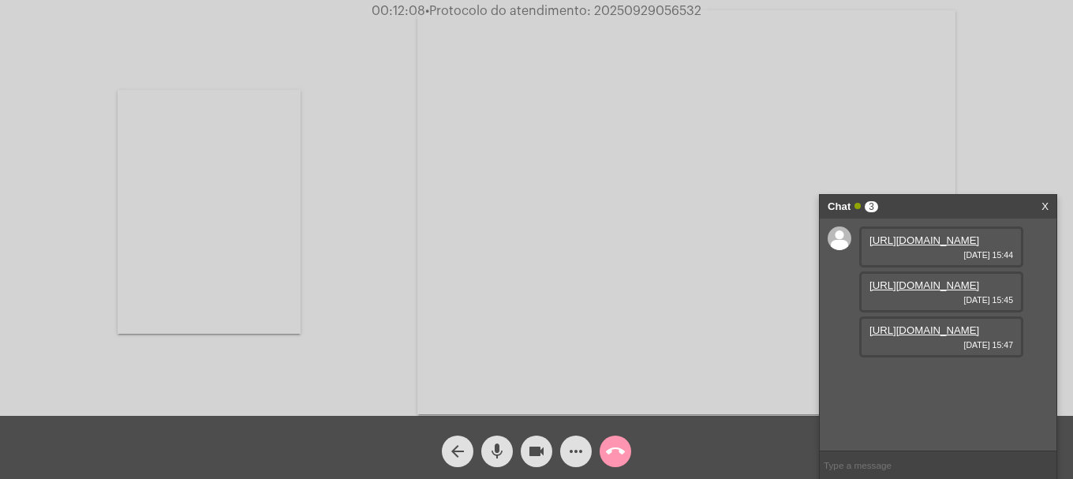
copy span "20250929056532"
click at [865, 468] on input "text" at bounding box center [938, 465] width 237 height 28
paste input "20250929056532"
type input "20250929056532"
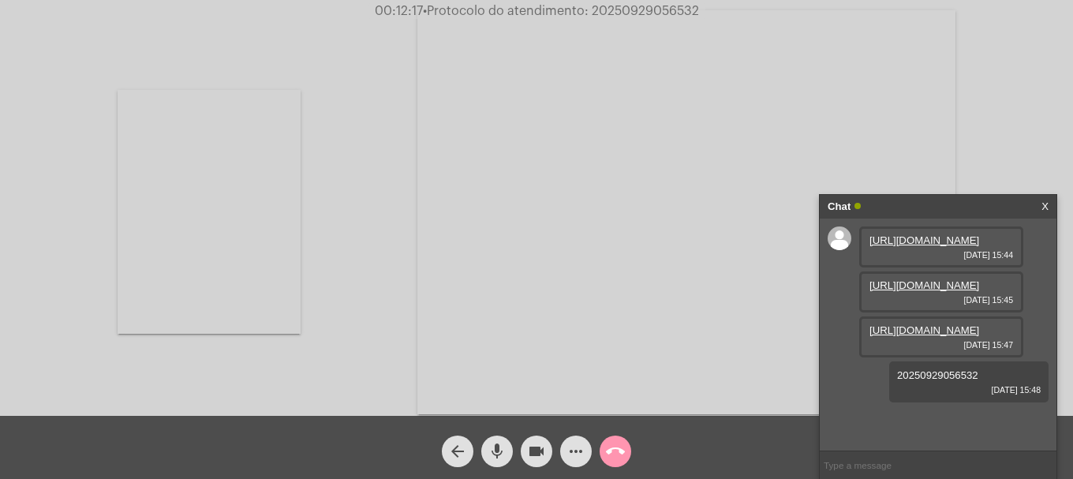
click at [619, 454] on mat-icon "call_end" at bounding box center [615, 451] width 19 height 19
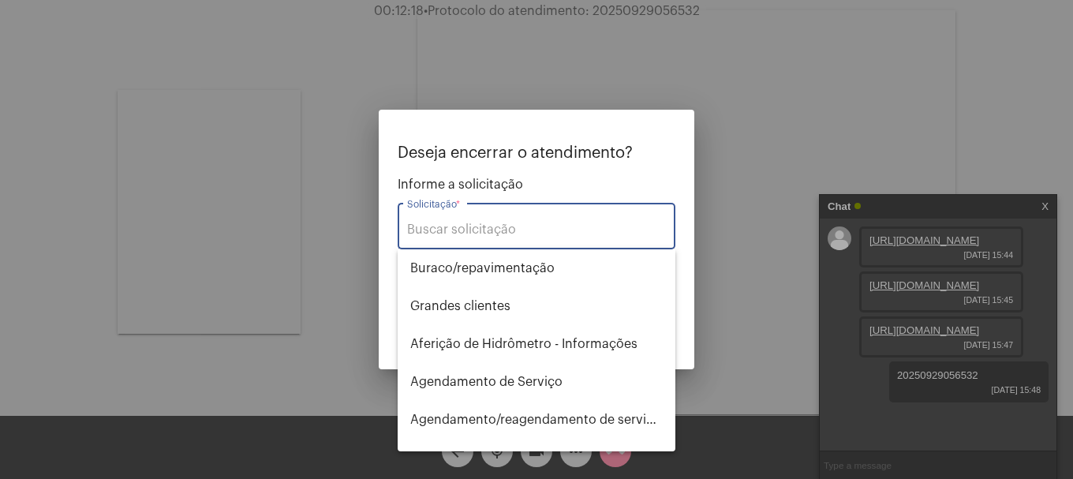
click at [590, 234] on input "Solicitação *" at bounding box center [536, 229] width 259 height 14
type input "i"
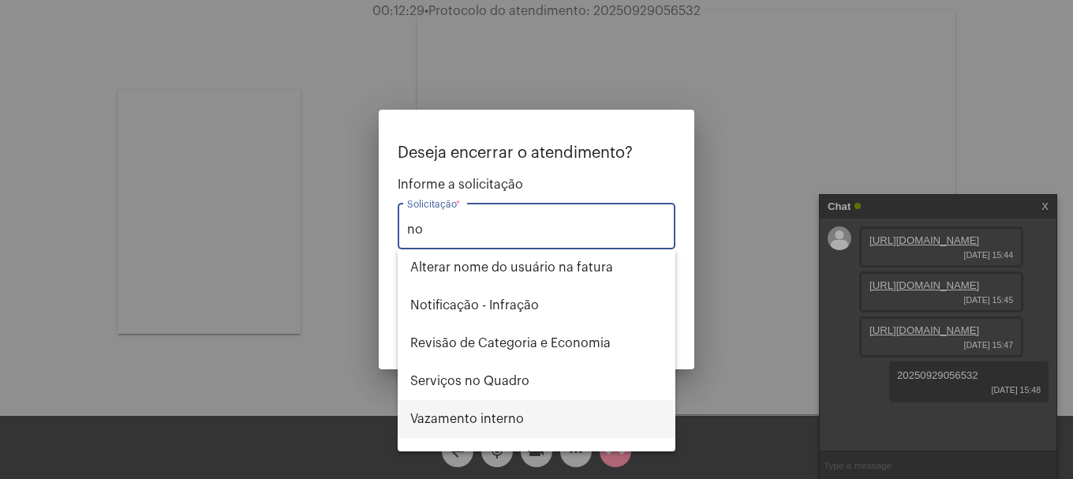
scroll to position [0, 0]
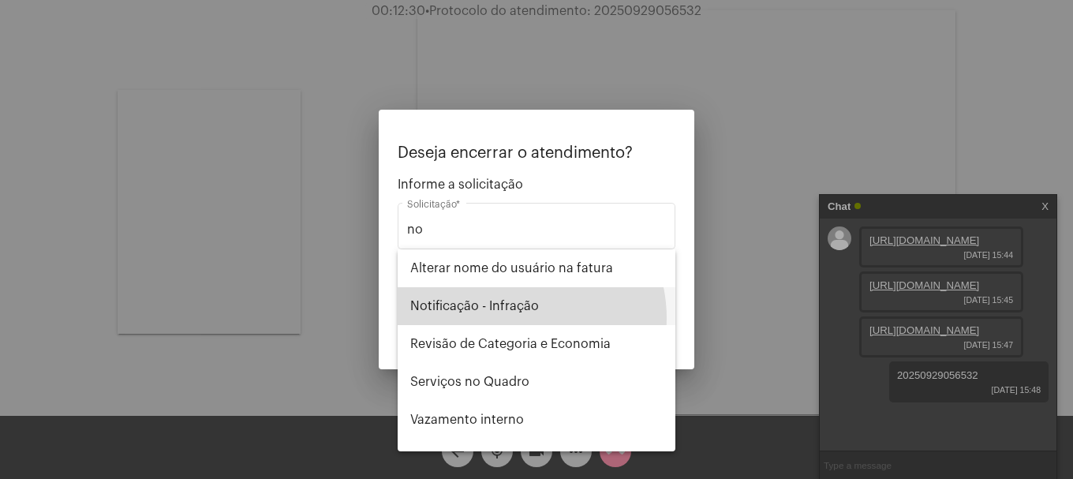
click at [515, 318] on span "Notificação - Infração" at bounding box center [536, 306] width 252 height 38
type input "Notificação - Infração"
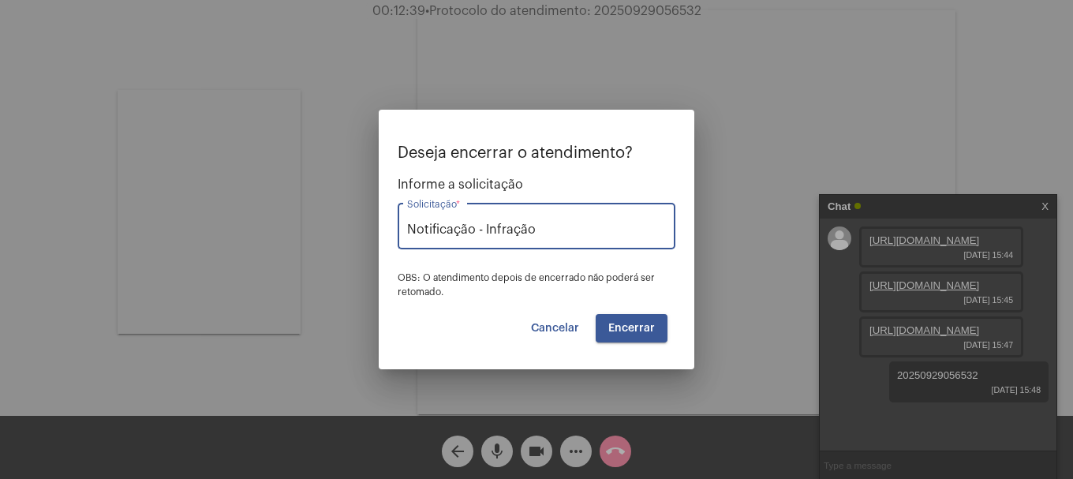
click at [649, 323] on span "Encerrar" at bounding box center [631, 328] width 47 height 11
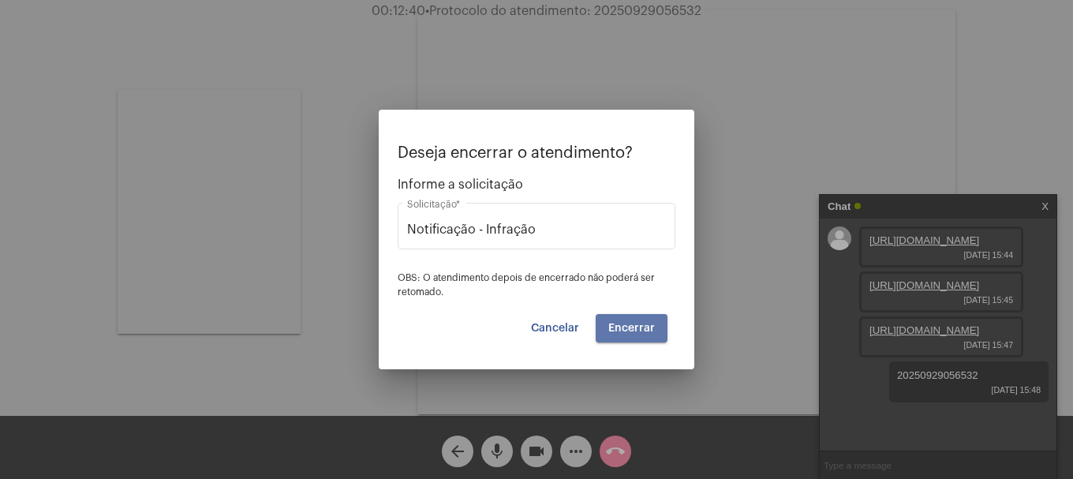
click at [649, 323] on span "Encerrar" at bounding box center [631, 328] width 47 height 11
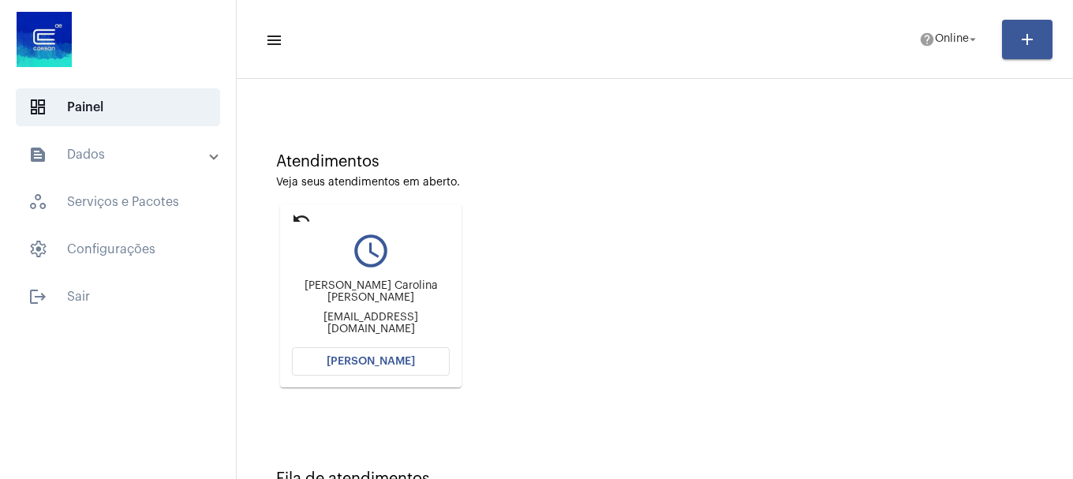
scroll to position [138, 0]
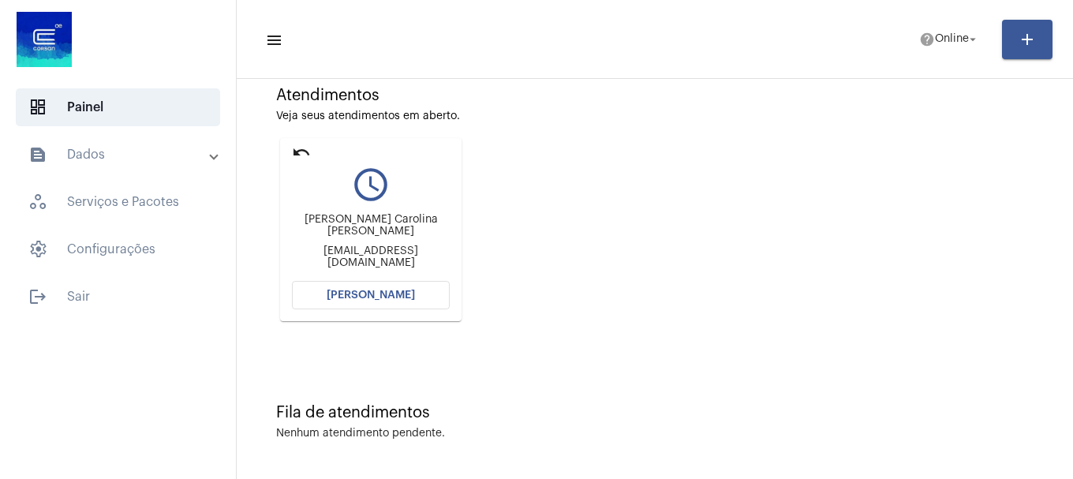
click at [400, 290] on span "[PERSON_NAME]" at bounding box center [371, 295] width 88 height 11
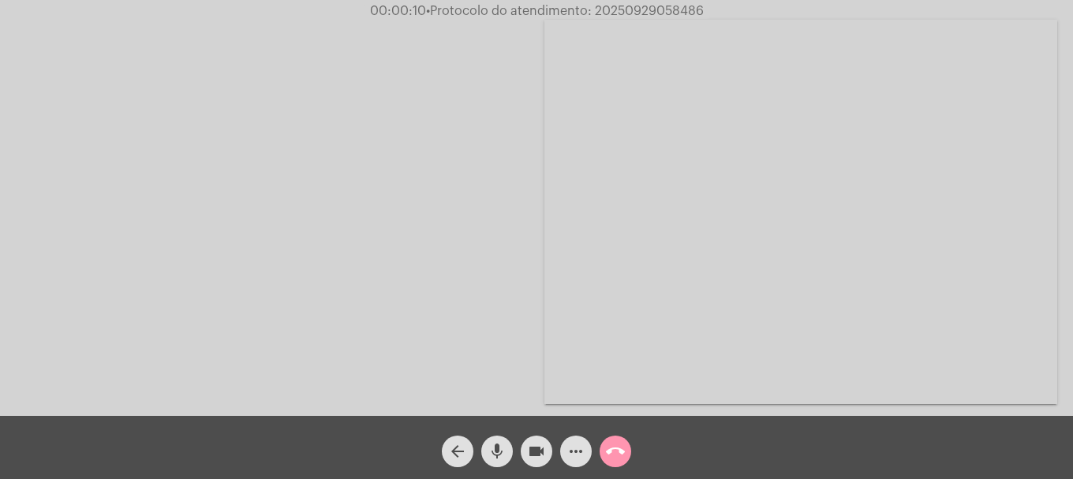
click at [495, 454] on mat-icon "mic" at bounding box center [497, 451] width 19 height 19
click at [495, 454] on mat-icon "mic_off" at bounding box center [497, 451] width 19 height 19
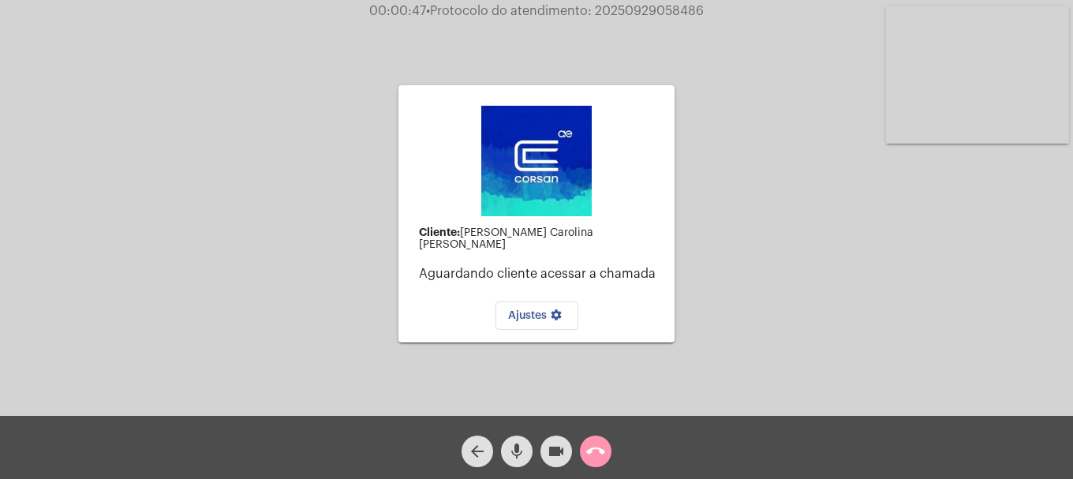
click at [525, 433] on div "mic" at bounding box center [516, 447] width 39 height 39
click at [509, 450] on mat-icon "mic_off" at bounding box center [516, 451] width 19 height 19
click at [509, 450] on mat-icon "mic" at bounding box center [516, 451] width 19 height 19
click at [509, 446] on mat-icon "mic_off" at bounding box center [516, 451] width 19 height 19
click at [597, 451] on mat-icon "call_end" at bounding box center [595, 451] width 19 height 19
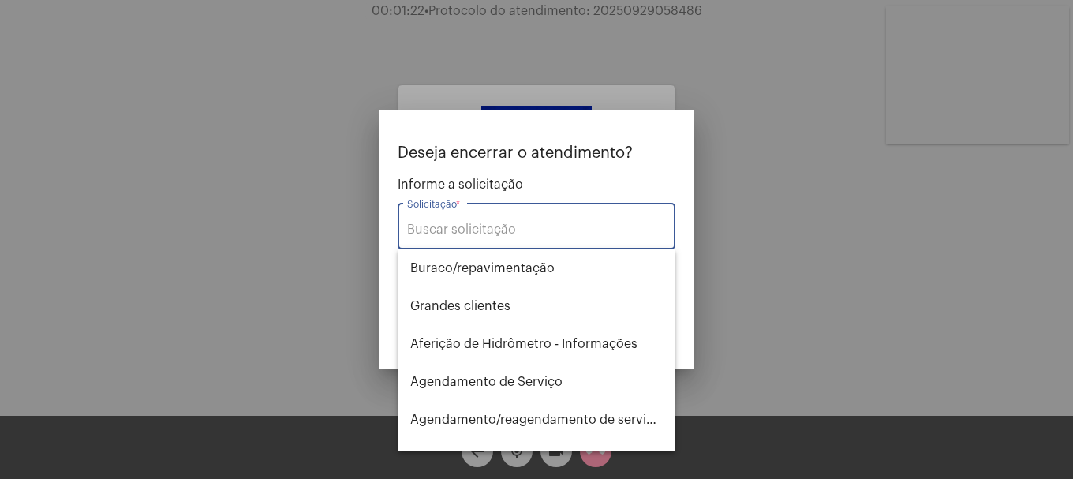
click at [538, 225] on input "Solicitação *" at bounding box center [536, 229] width 259 height 14
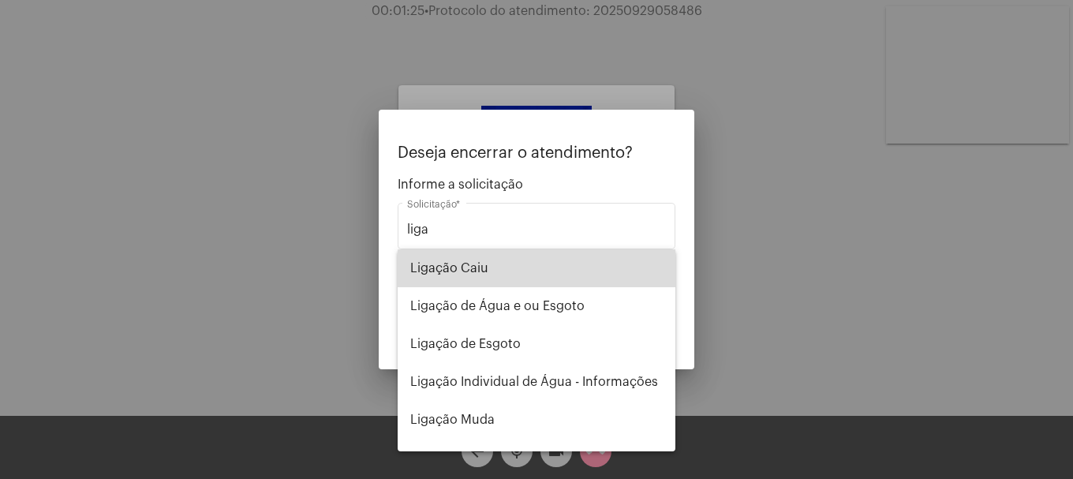
click at [550, 278] on span "Ligação Caiu" at bounding box center [536, 268] width 252 height 38
type input "Ligação Caiu"
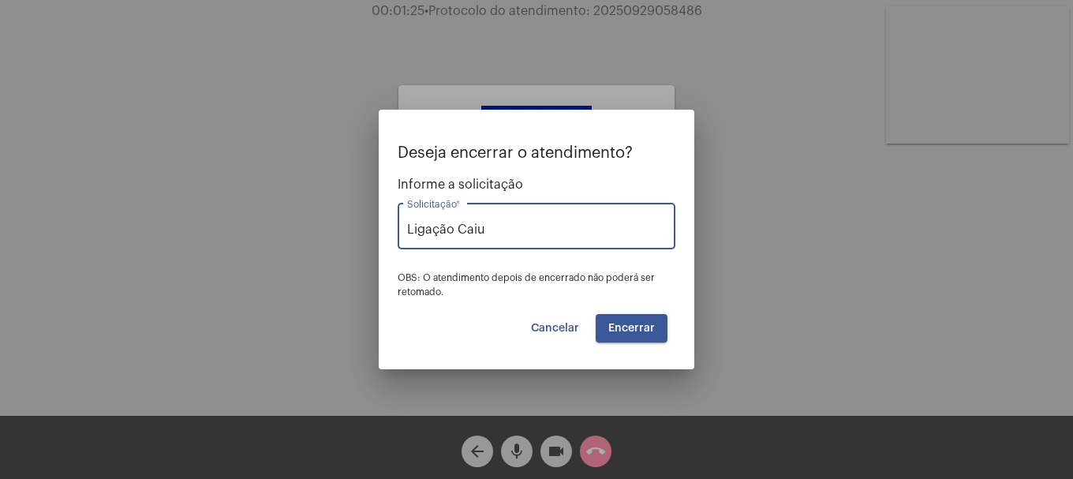
click at [649, 332] on span "Encerrar" at bounding box center [631, 328] width 47 height 11
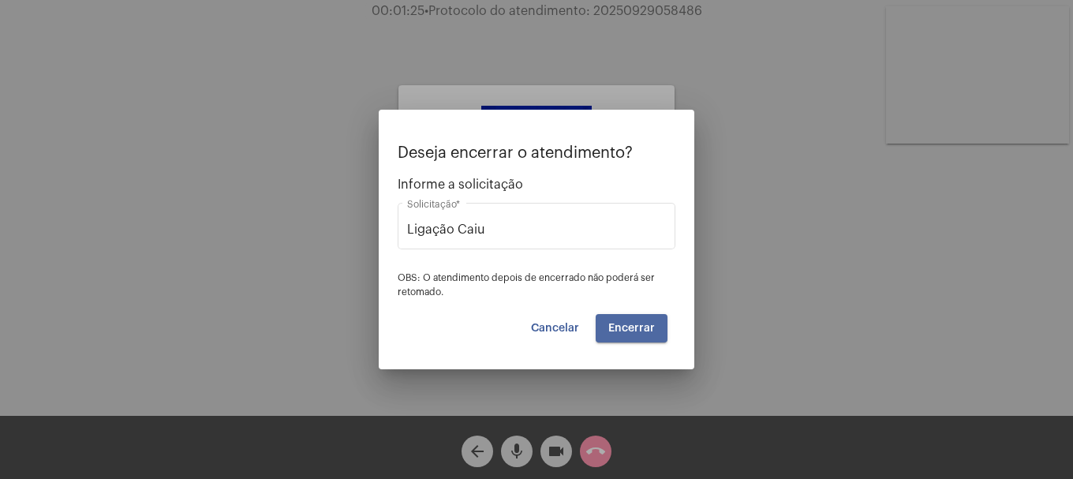
click at [649, 332] on span "Encerrar" at bounding box center [631, 328] width 47 height 11
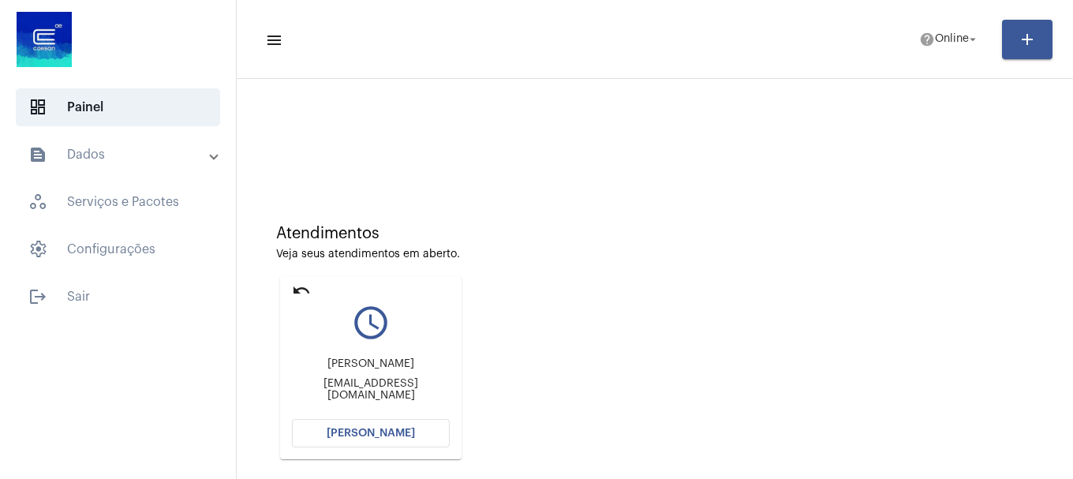
click at [408, 445] on button "[PERSON_NAME]" at bounding box center [371, 433] width 158 height 28
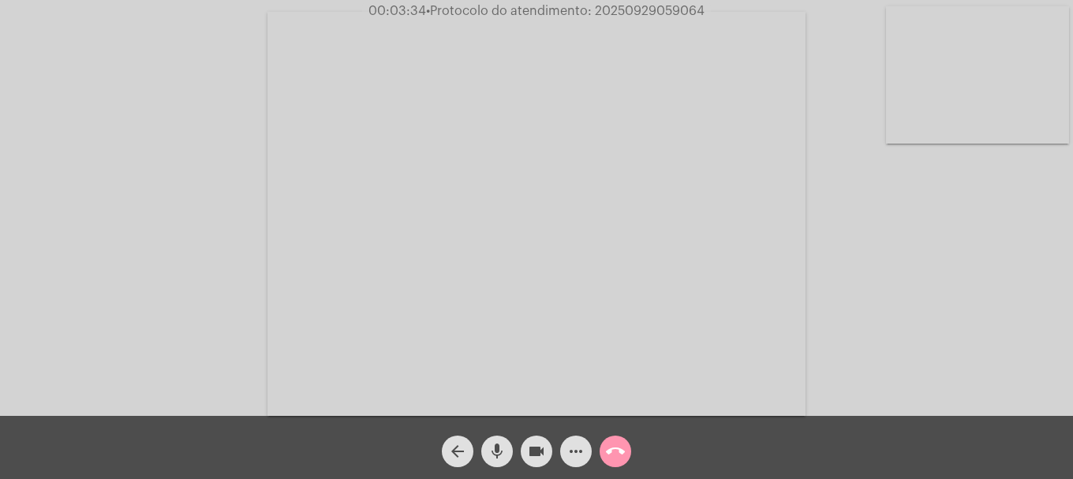
click at [494, 450] on mat-icon "mic" at bounding box center [497, 451] width 19 height 19
click at [495, 450] on mat-icon "mic_off" at bounding box center [497, 451] width 19 height 19
click at [505, 442] on mat-icon "mic" at bounding box center [497, 451] width 19 height 19
click at [505, 442] on mat-icon "mic_off" at bounding box center [497, 451] width 19 height 19
click at [633, 12] on span "• Protocolo do atendimento: 20250929059064" at bounding box center [563, 11] width 278 height 13
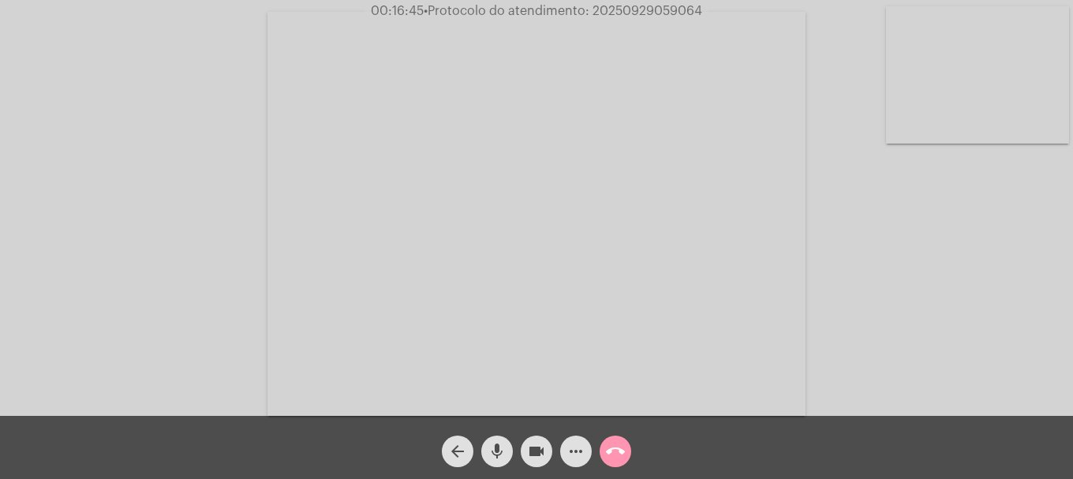
click at [633, 12] on span "• Protocolo do atendimento: 20250929059064" at bounding box center [563, 11] width 278 height 13
copy span "20250929059064"
click at [570, 456] on mat-icon "more_horiz" at bounding box center [575, 451] width 19 height 19
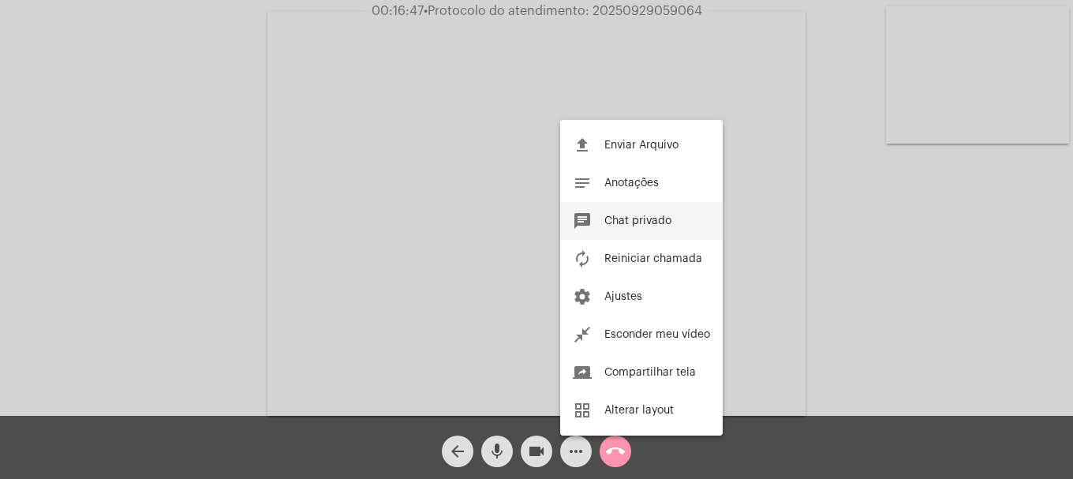
click at [656, 223] on span "Chat privado" at bounding box center [637, 220] width 67 height 11
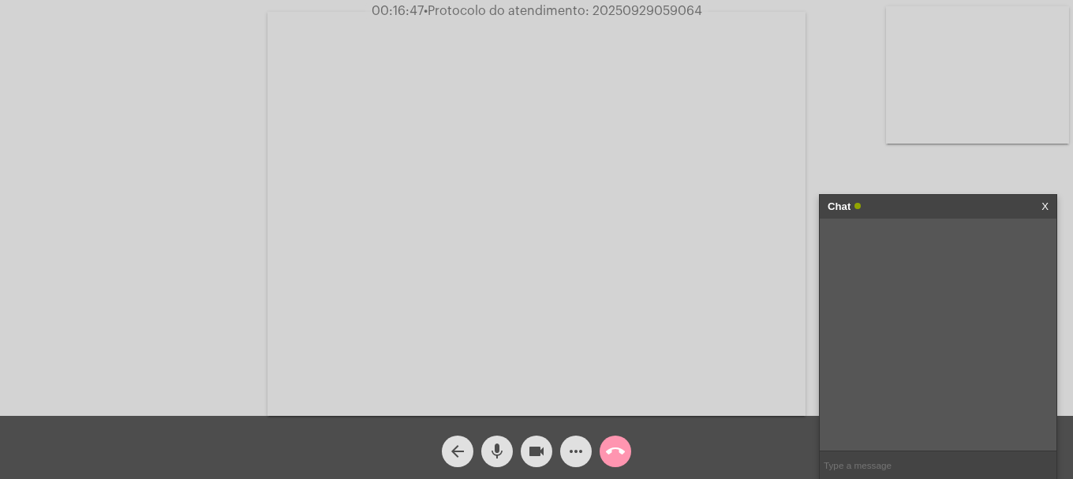
click at [873, 461] on input "text" at bounding box center [938, 465] width 237 height 28
paste input "20250929059064"
type input "20250929059064"
click at [616, 449] on mat-icon "call_end" at bounding box center [615, 451] width 19 height 19
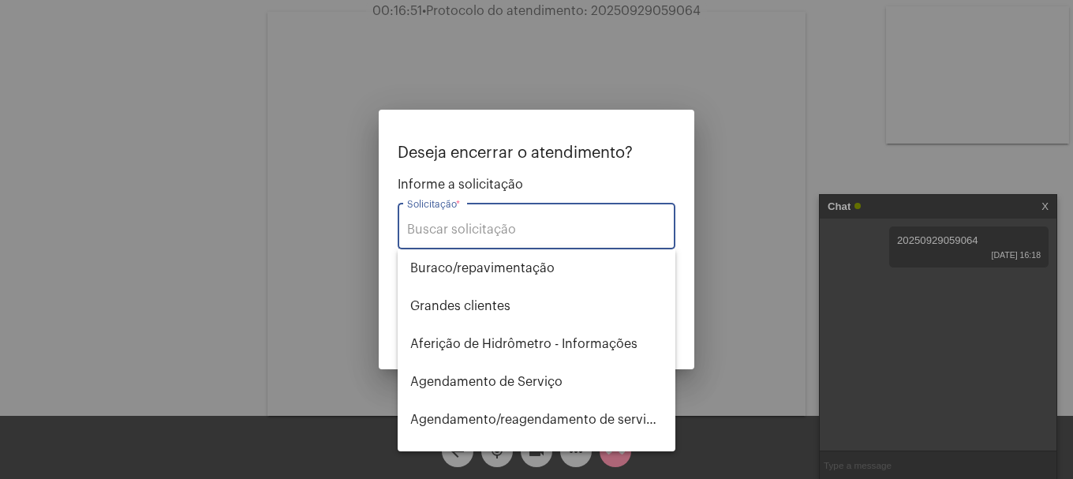
click at [584, 231] on input "Solicitação *" at bounding box center [536, 229] width 259 height 14
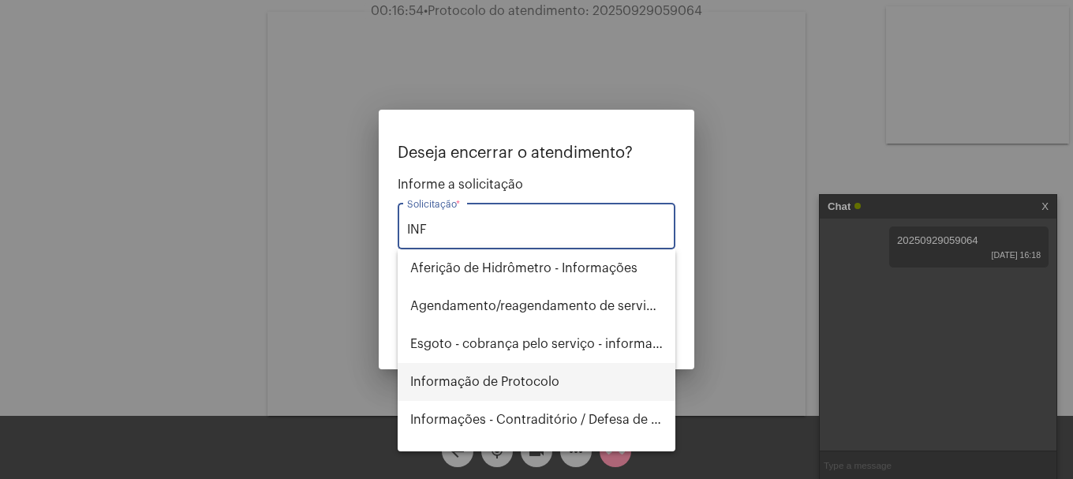
click at [577, 377] on span "Informação de Protocolo" at bounding box center [536, 382] width 252 height 38
type input "Informação de Protocolo"
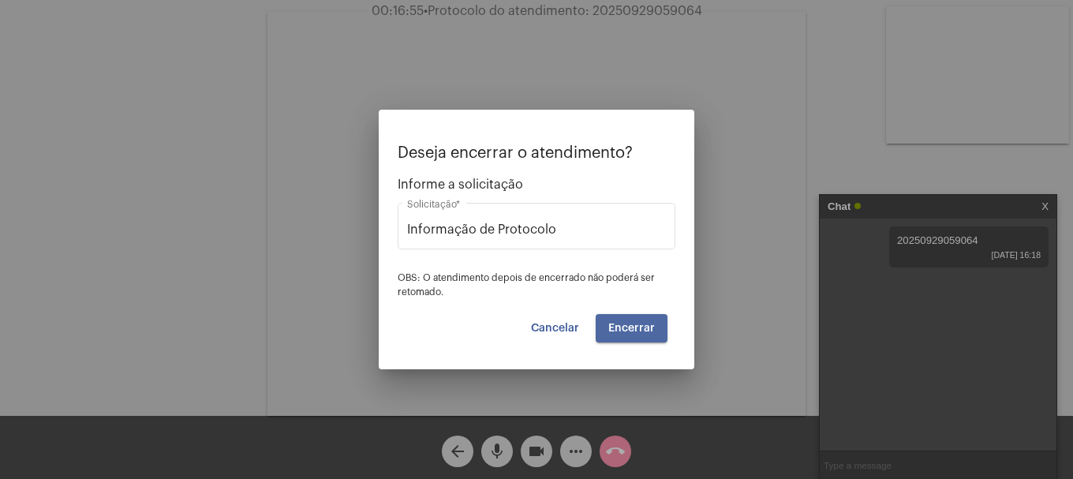
click at [653, 320] on button "Encerrar" at bounding box center [632, 328] width 72 height 28
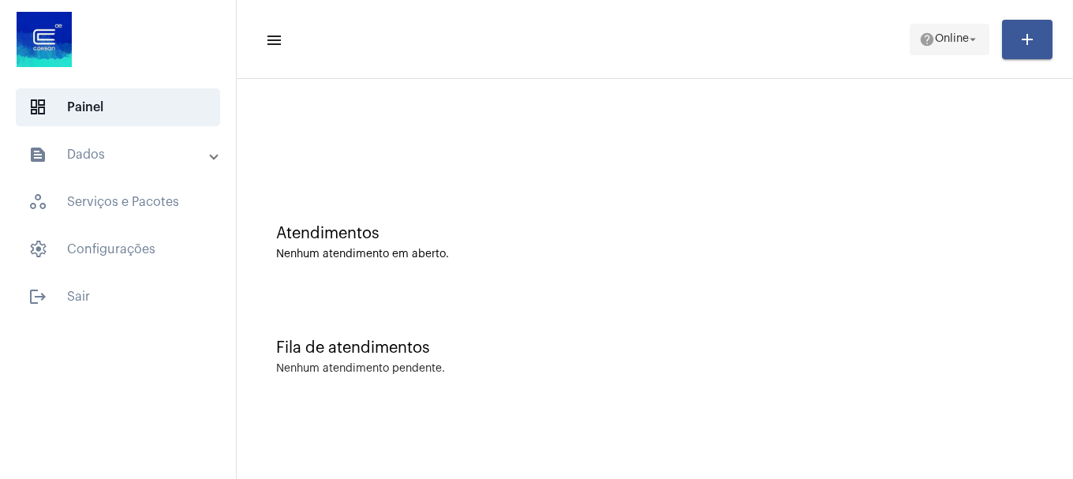
click at [928, 46] on mat-icon "help" at bounding box center [927, 40] width 16 height 16
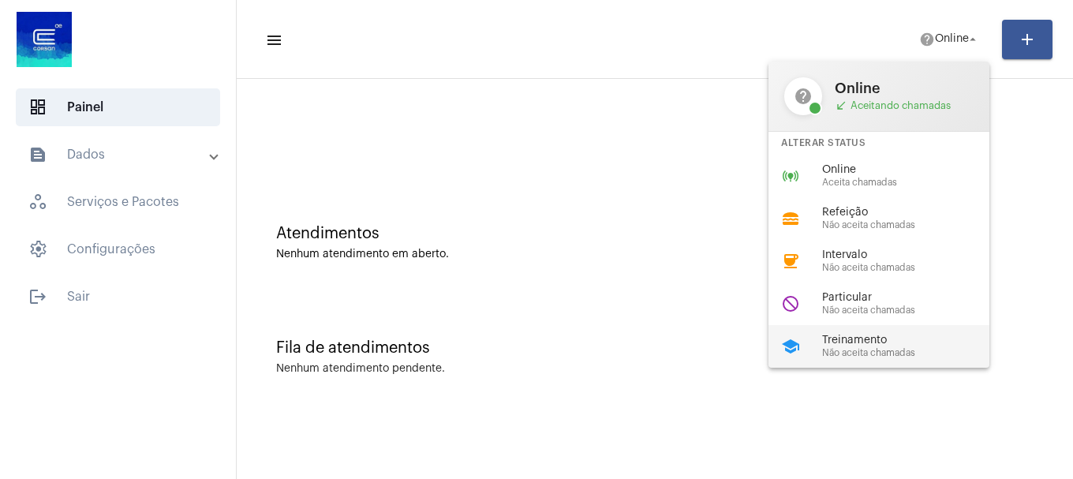
click at [892, 348] on span "Não aceita chamadas" at bounding box center [912, 353] width 180 height 10
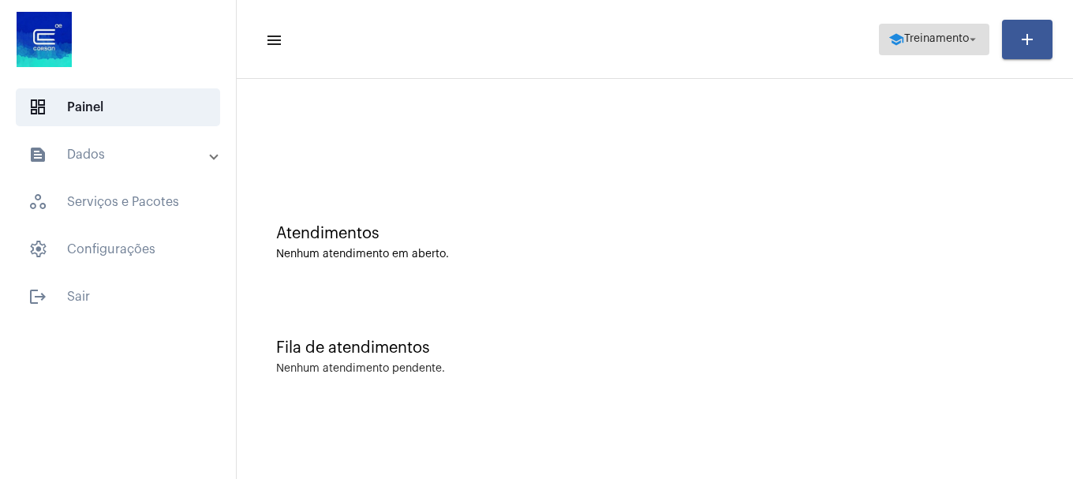
click at [921, 48] on span "school Treinamento arrow_drop_down" at bounding box center [934, 38] width 92 height 28
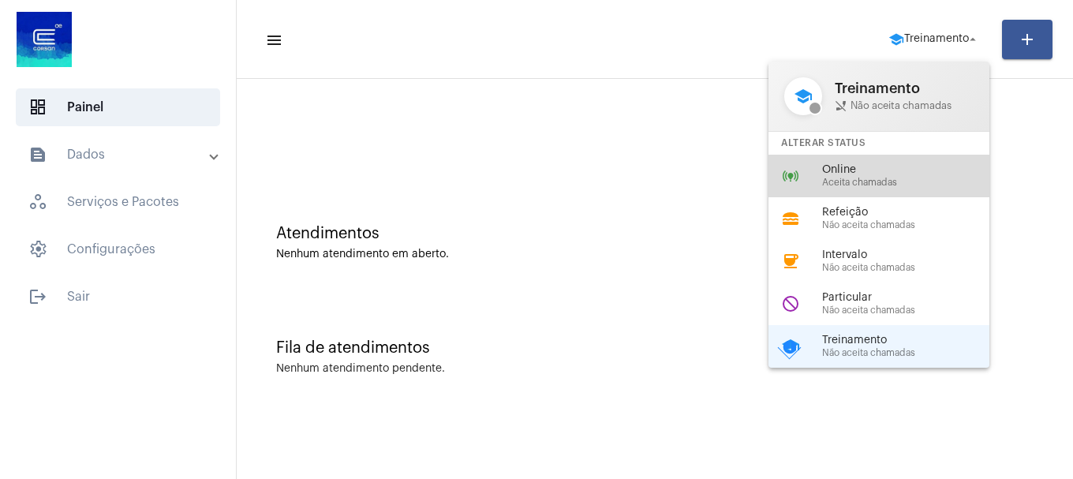
click at [914, 178] on span "Aceita chamadas" at bounding box center [912, 183] width 180 height 10
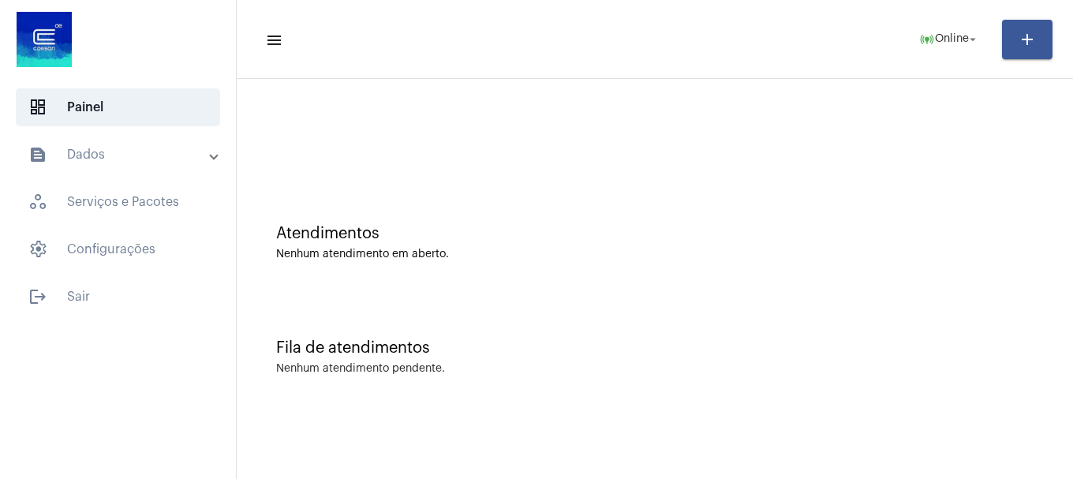
click at [126, 164] on mat-expansion-panel-header "text_snippet_outlined Dados" at bounding box center [122, 155] width 226 height 38
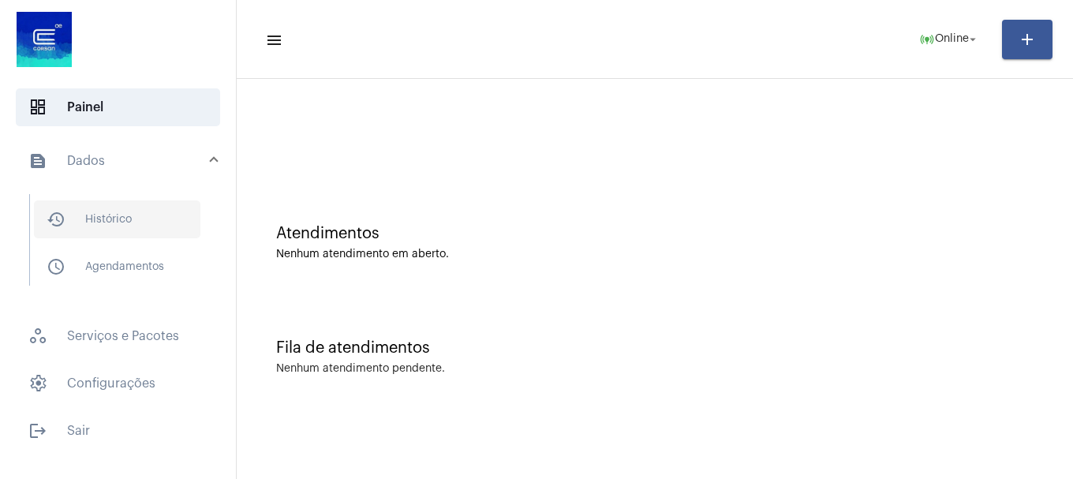
click at [116, 202] on span "history_outlined Histórico" at bounding box center [117, 219] width 166 height 38
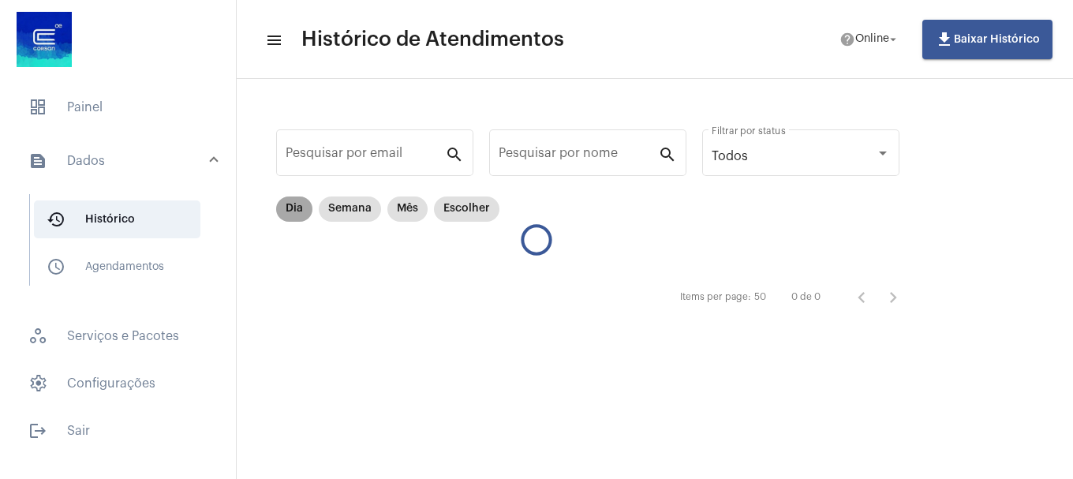
click at [288, 213] on mat-chip "Dia" at bounding box center [294, 208] width 36 height 25
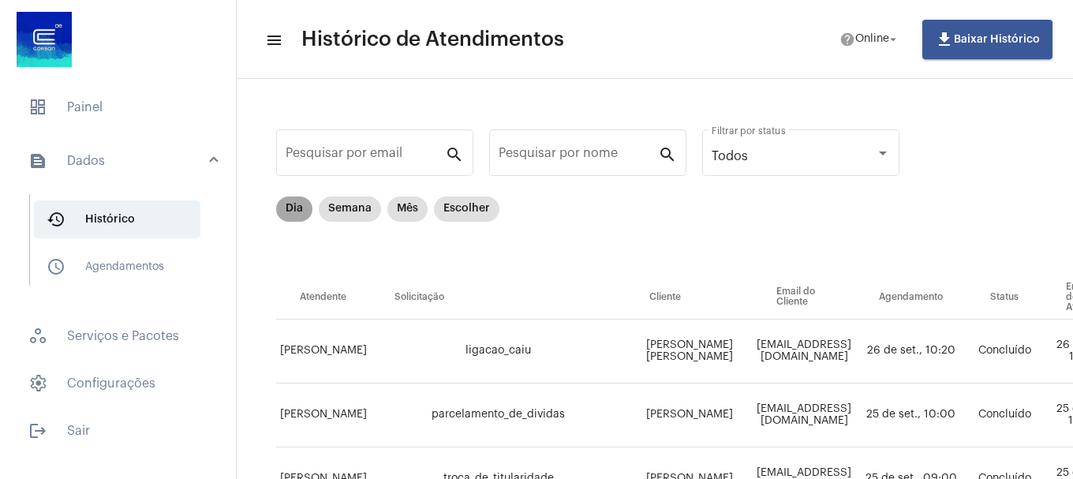
click at [288, 213] on mat-chip "Dia" at bounding box center [294, 208] width 36 height 25
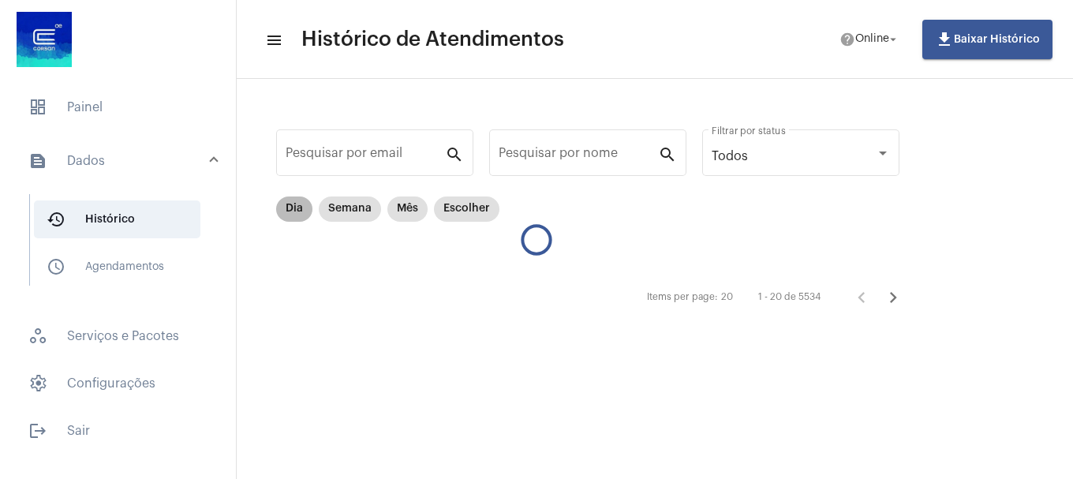
click at [288, 213] on mat-chip "Dia" at bounding box center [294, 208] width 36 height 25
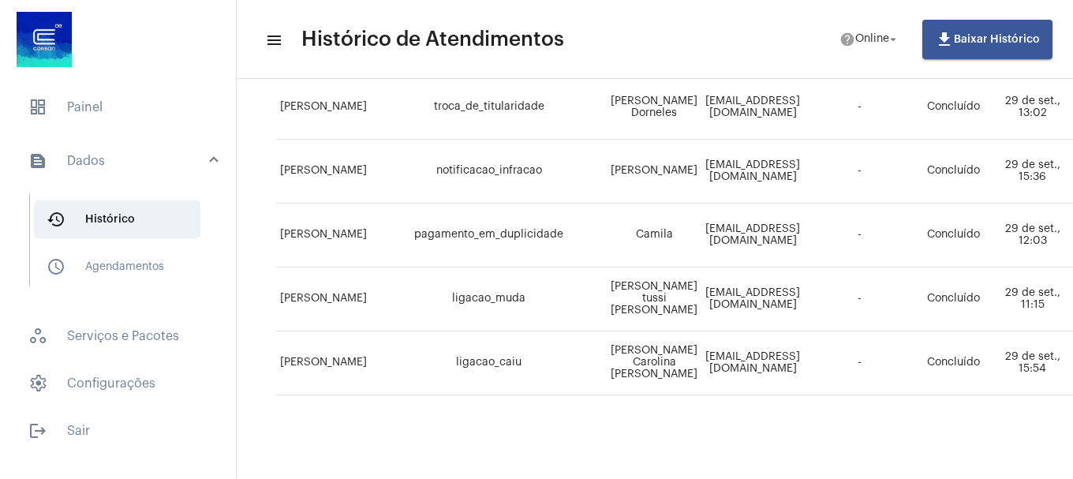
scroll to position [1214, 0]
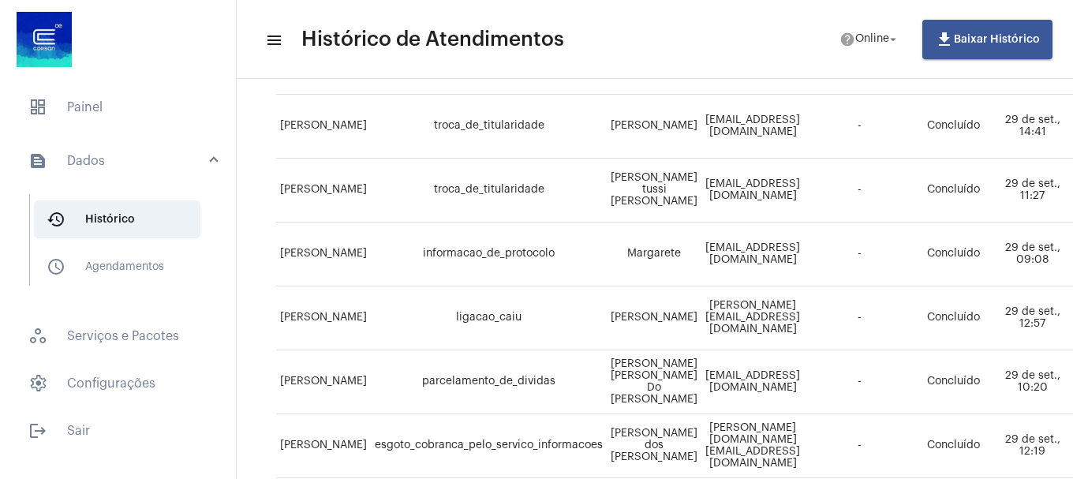
scroll to position [189, 0]
